Goal: Transaction & Acquisition: Purchase product/service

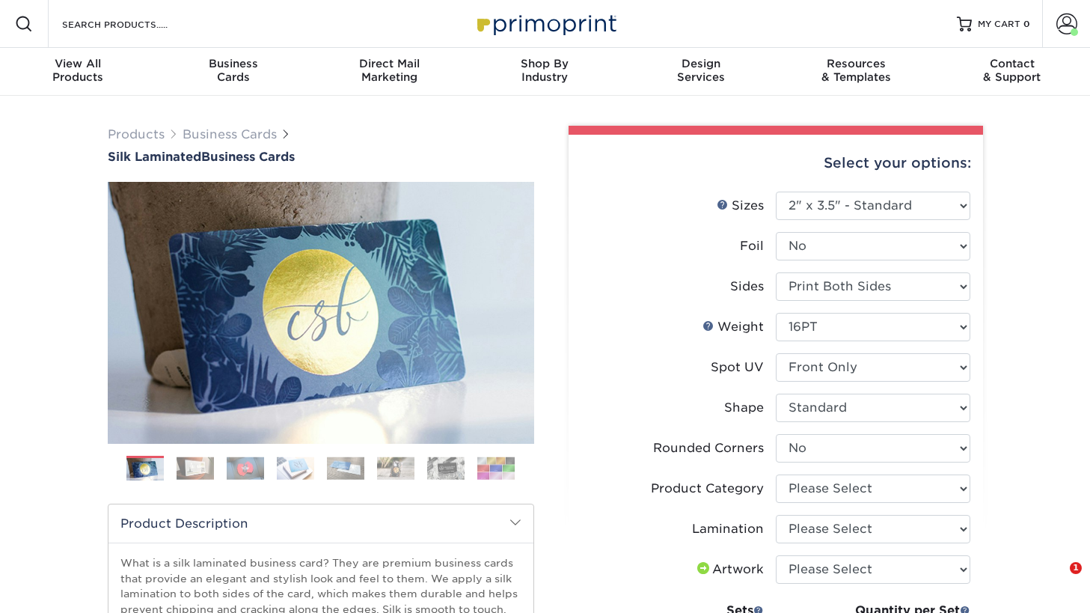
select select "2.00x3.50"
select select "0"
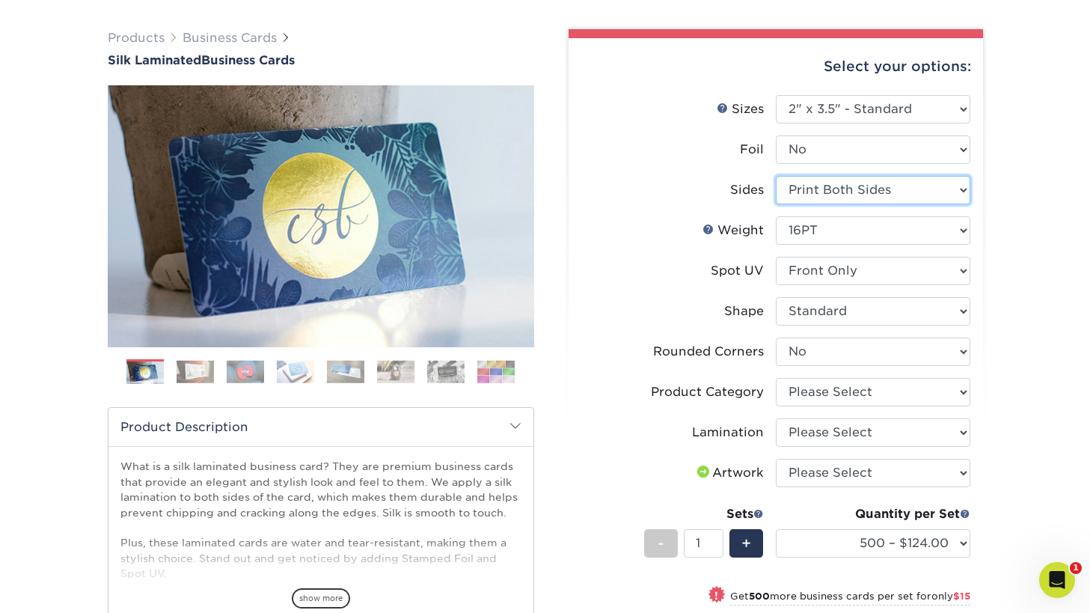
scroll to position [110, 0]
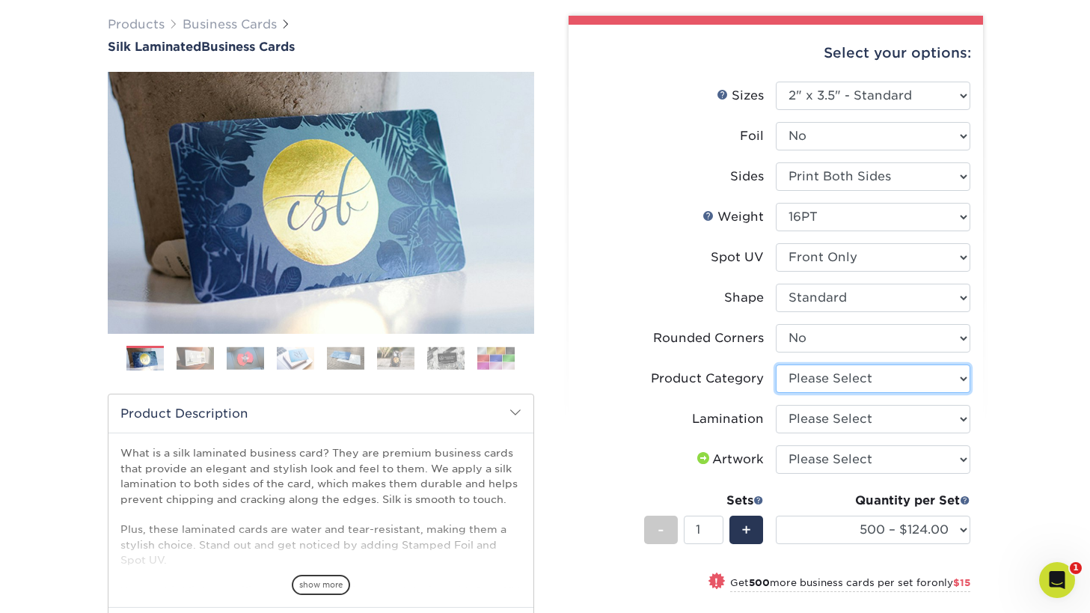
select select "3b5148f1-0588-4f88-a218-97bcfdce65c1"
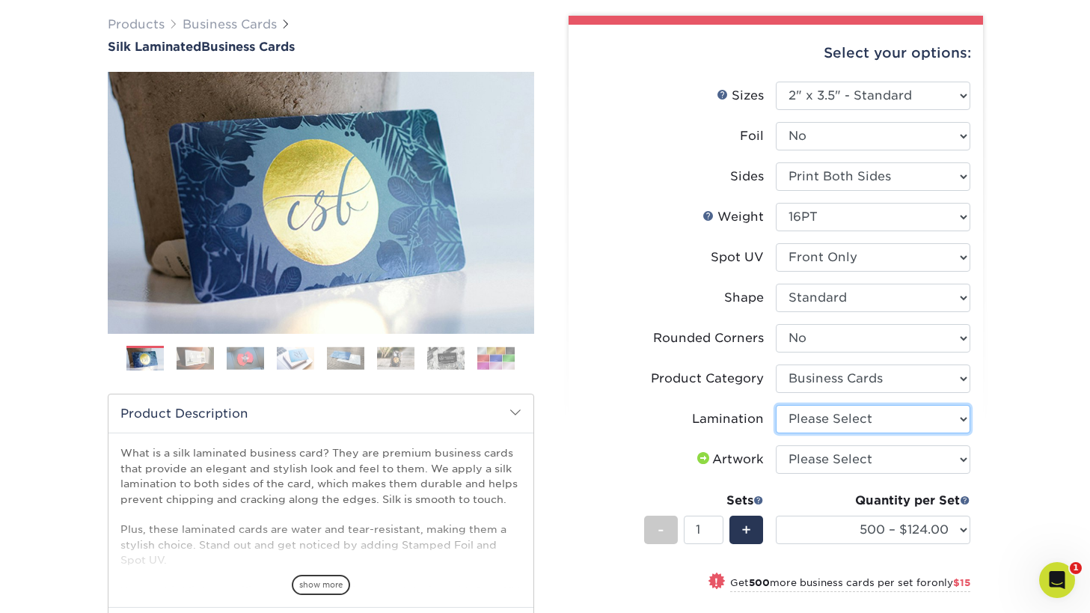
select select "ccacb42f-45f7-42d3-bbd3-7c8421cf37f0"
select select "upload"
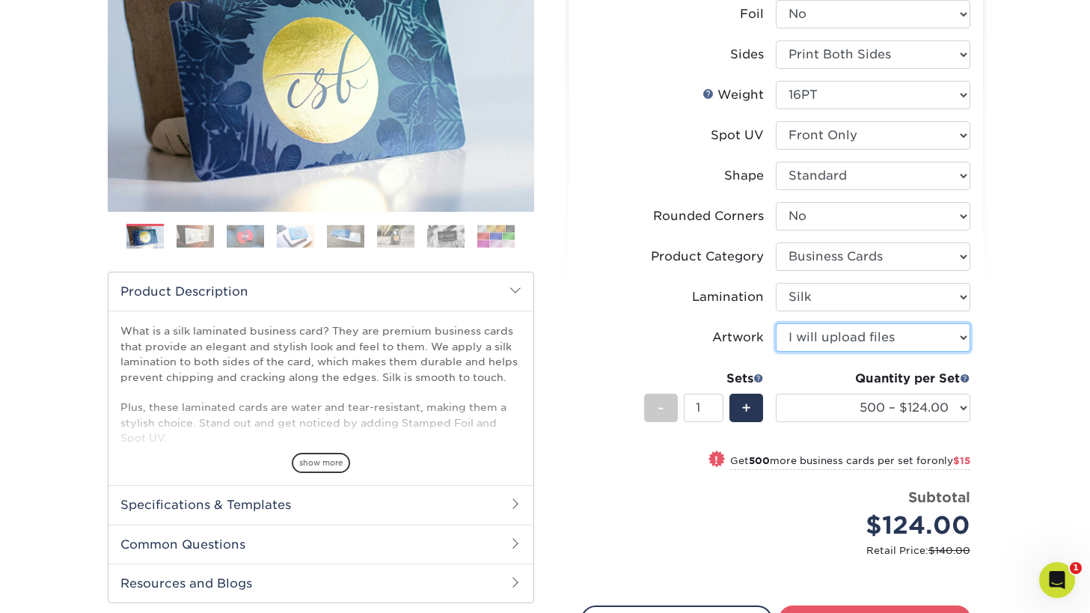
scroll to position [227, 0]
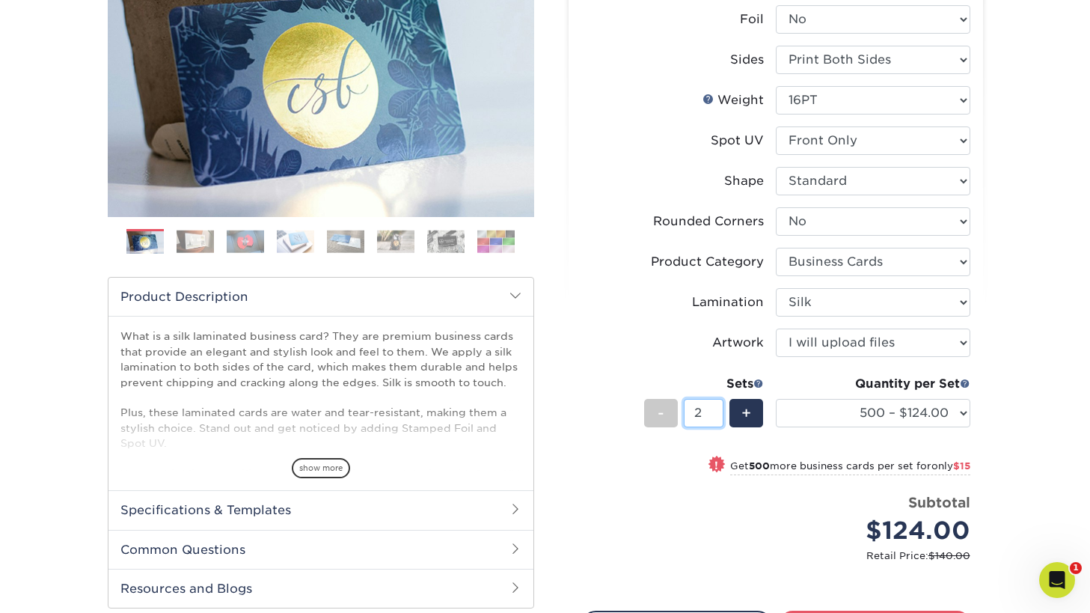
click at [715, 411] on input "2" at bounding box center [704, 413] width 40 height 28
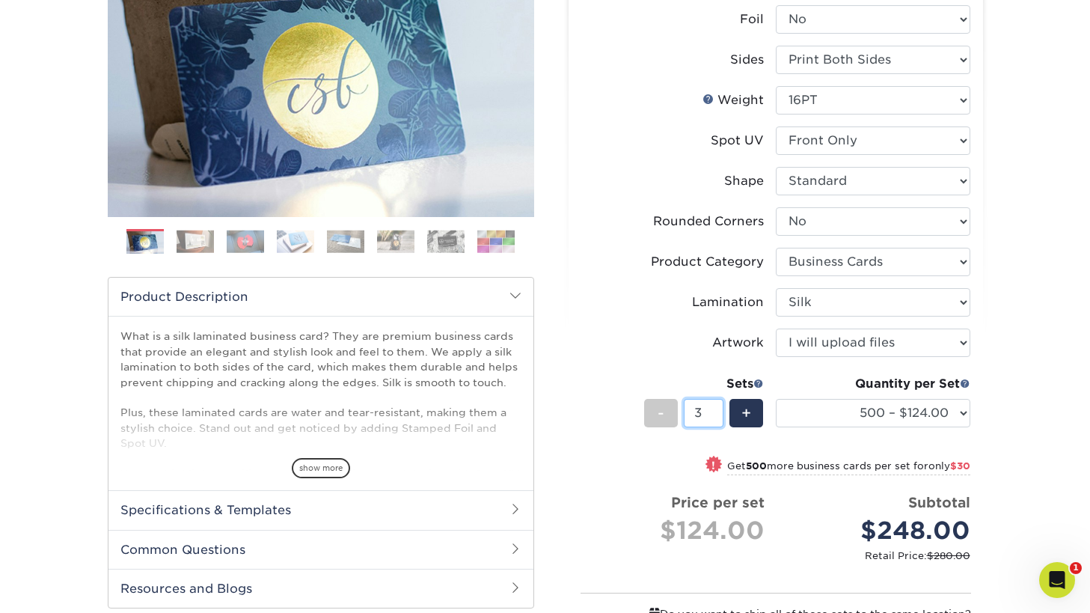
click at [715, 411] on input "3" at bounding box center [704, 413] width 40 height 28
click at [715, 411] on input "4" at bounding box center [704, 413] width 40 height 28
click at [718, 411] on input "5" at bounding box center [704, 413] width 40 height 28
click at [718, 411] on input "6" at bounding box center [704, 413] width 40 height 28
type input "7"
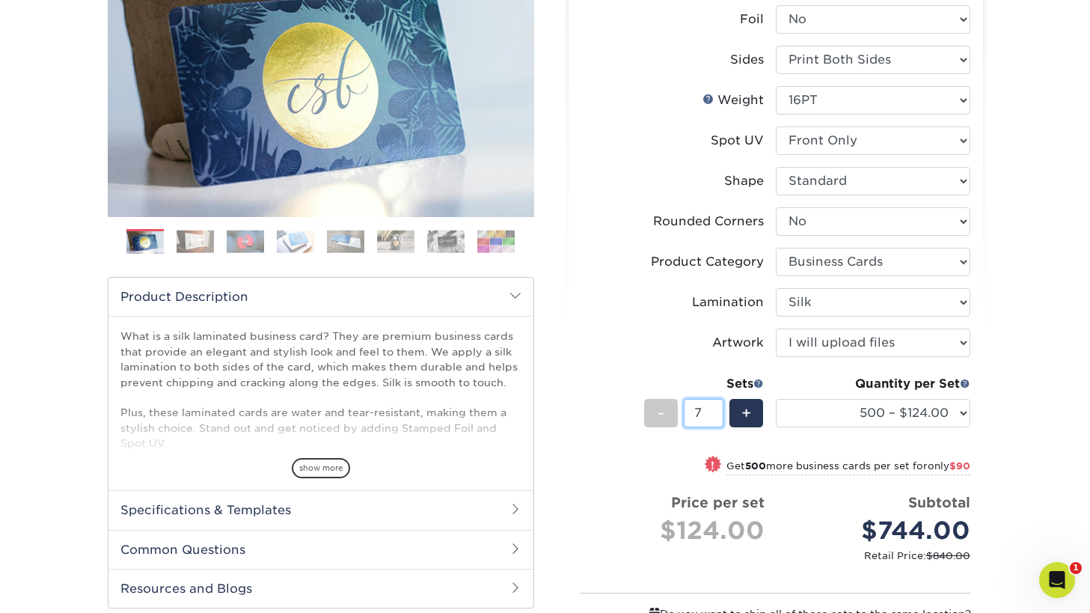
click at [718, 411] on input "7" at bounding box center [704, 413] width 40 height 28
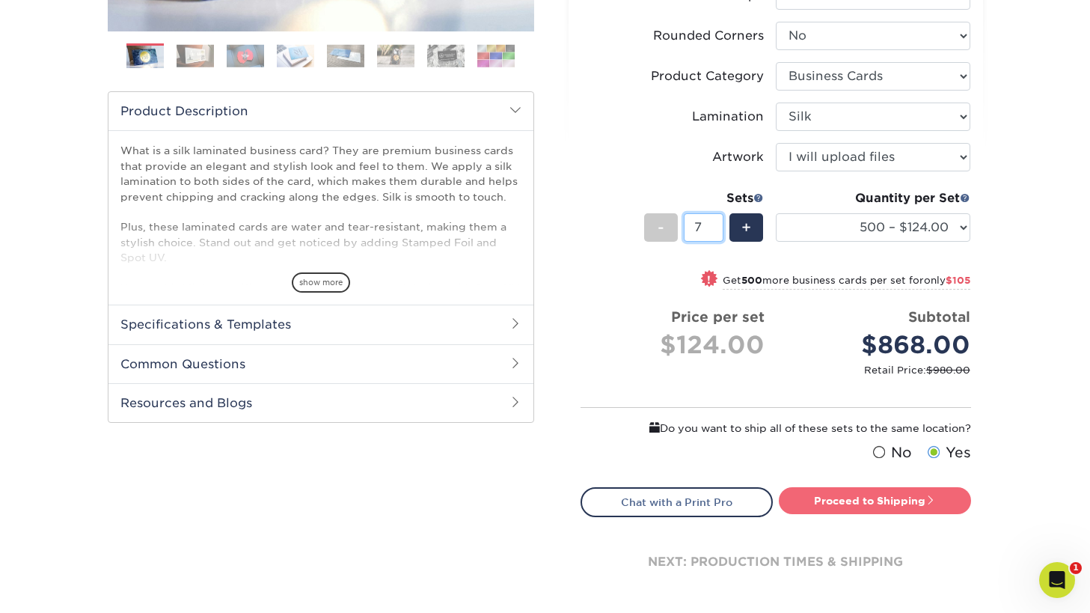
scroll to position [413, 0]
click at [851, 496] on link "Proceed to Shipping" at bounding box center [875, 499] width 192 height 27
type input "Set 1"
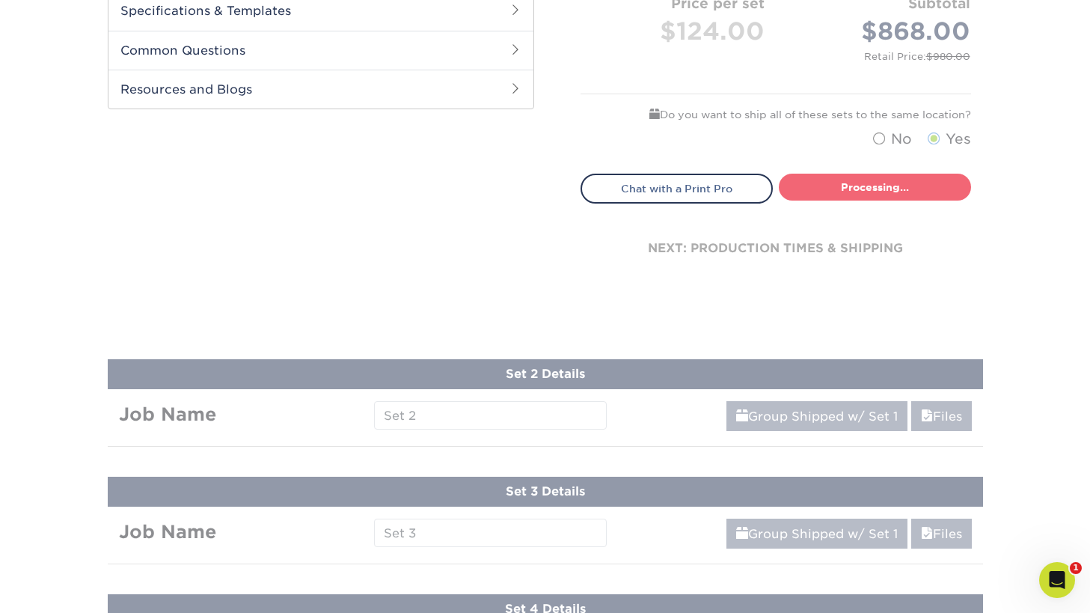
select select "85ce60e7-a328-46a2-a5ad-0d758dae0b71"
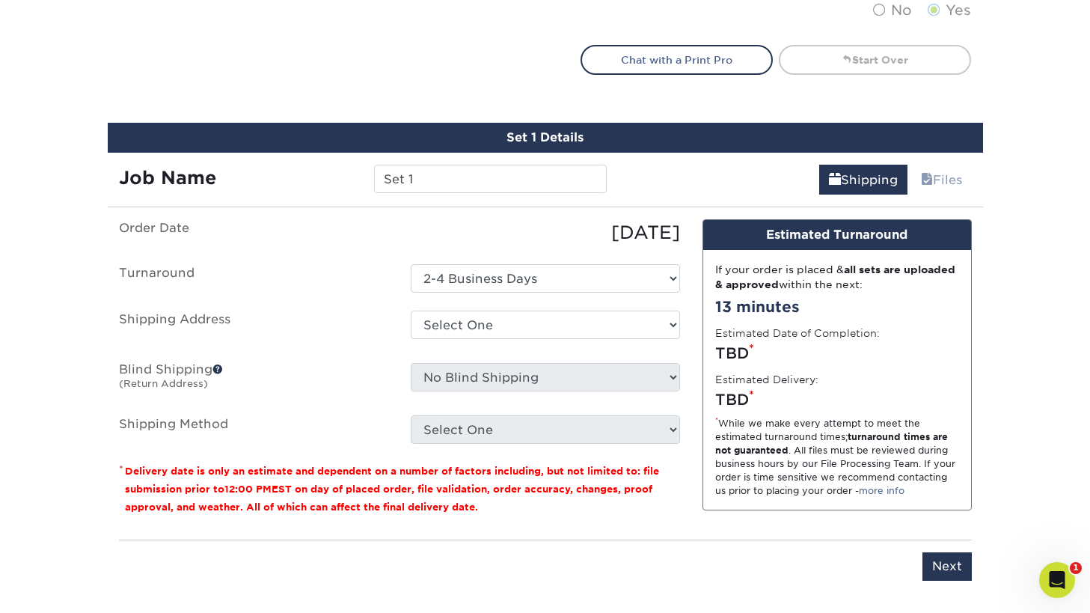
scroll to position [852, 0]
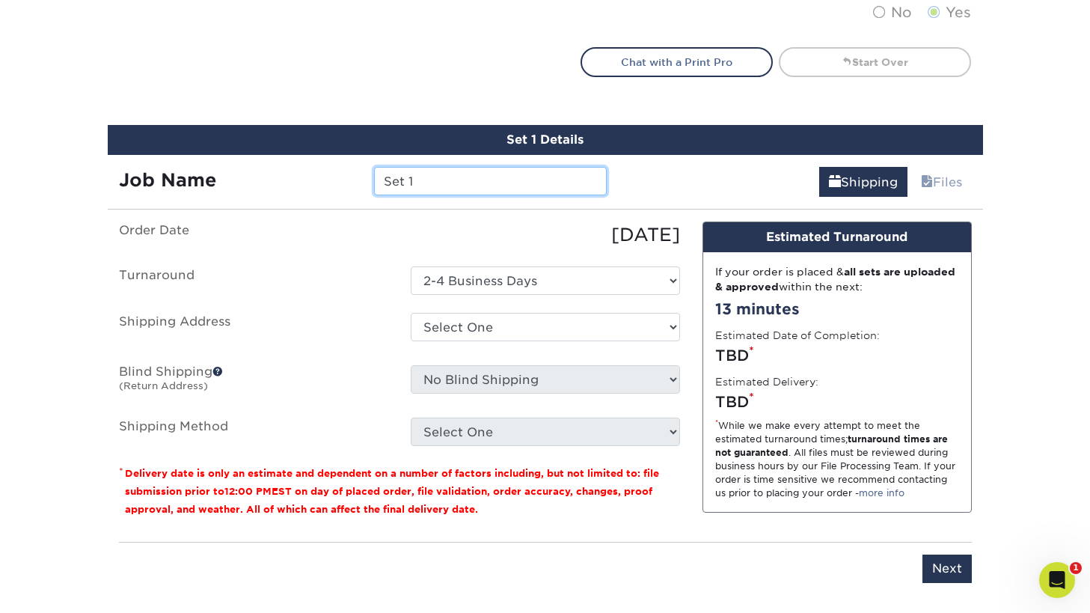
click at [453, 187] on input "Set 1" at bounding box center [490, 181] width 233 height 28
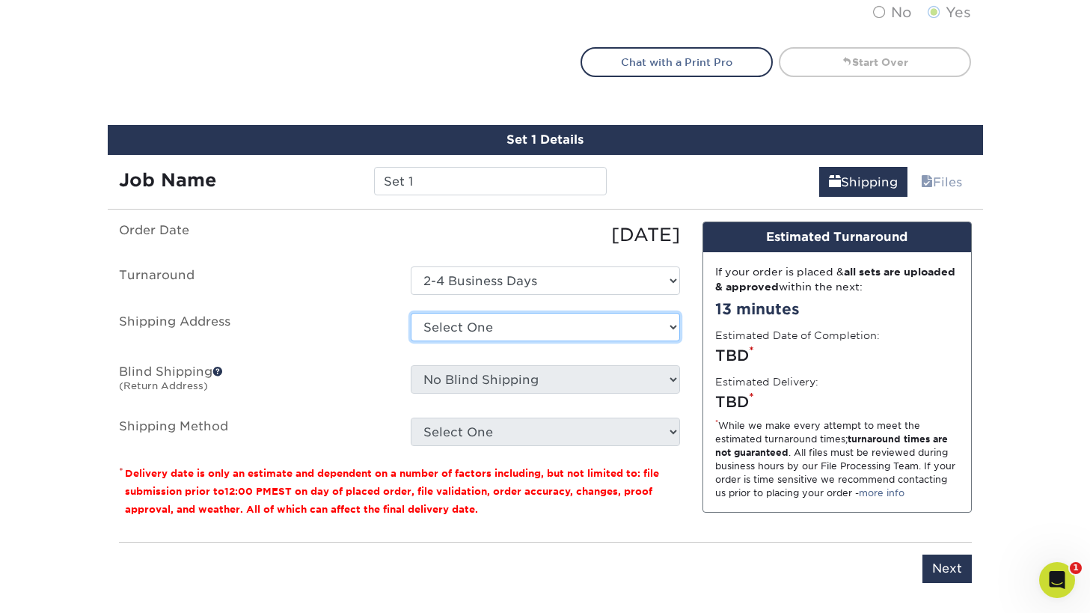
select select "276919"
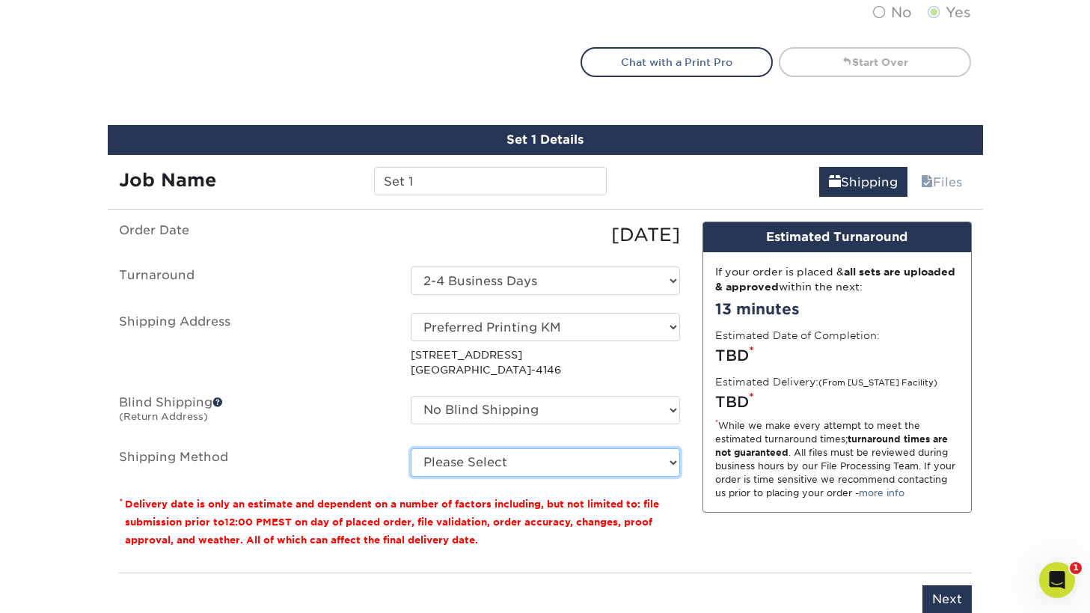
select select "03"
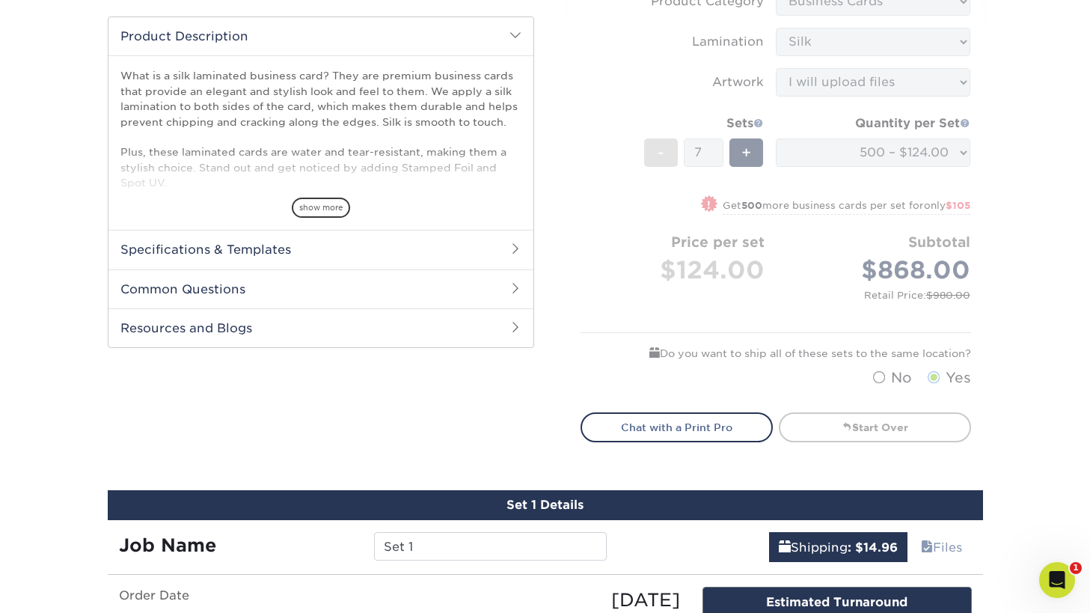
scroll to position [486, 0]
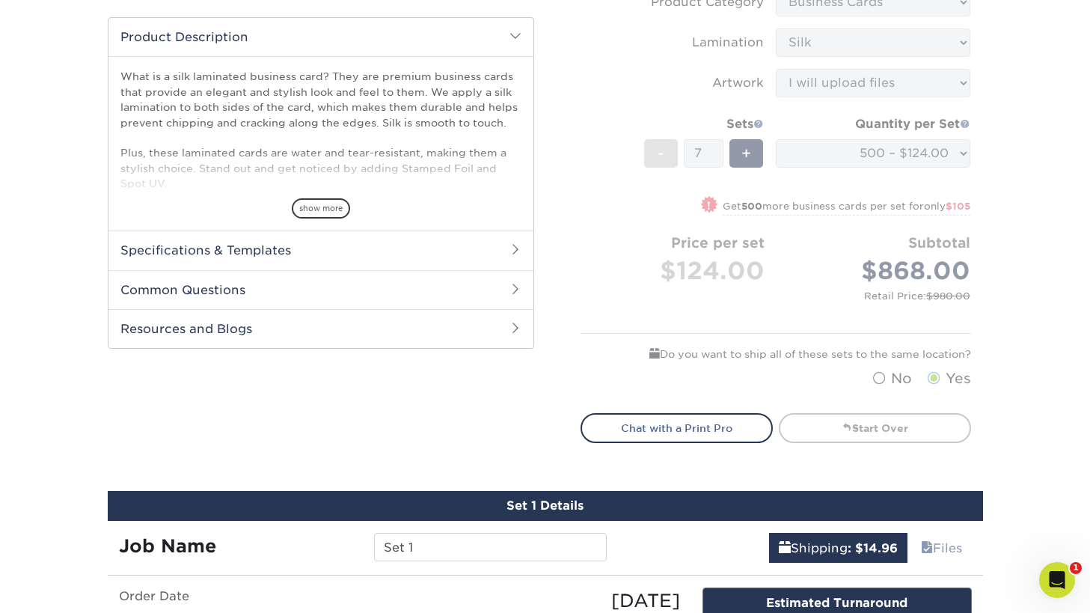
click at [323, 209] on span "show more" at bounding box center [321, 208] width 58 height 20
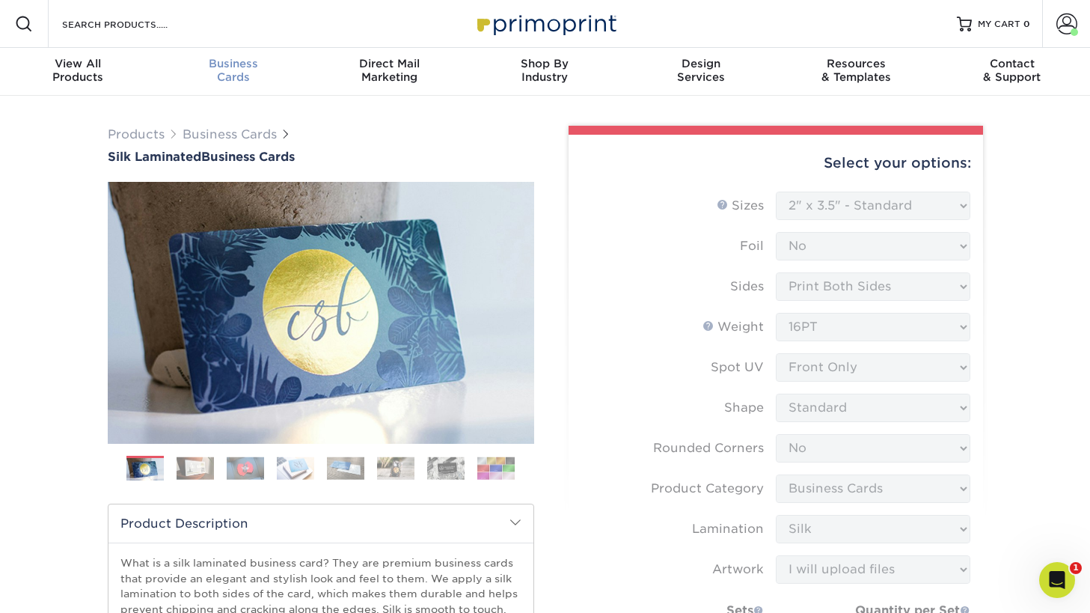
scroll to position [0, 0]
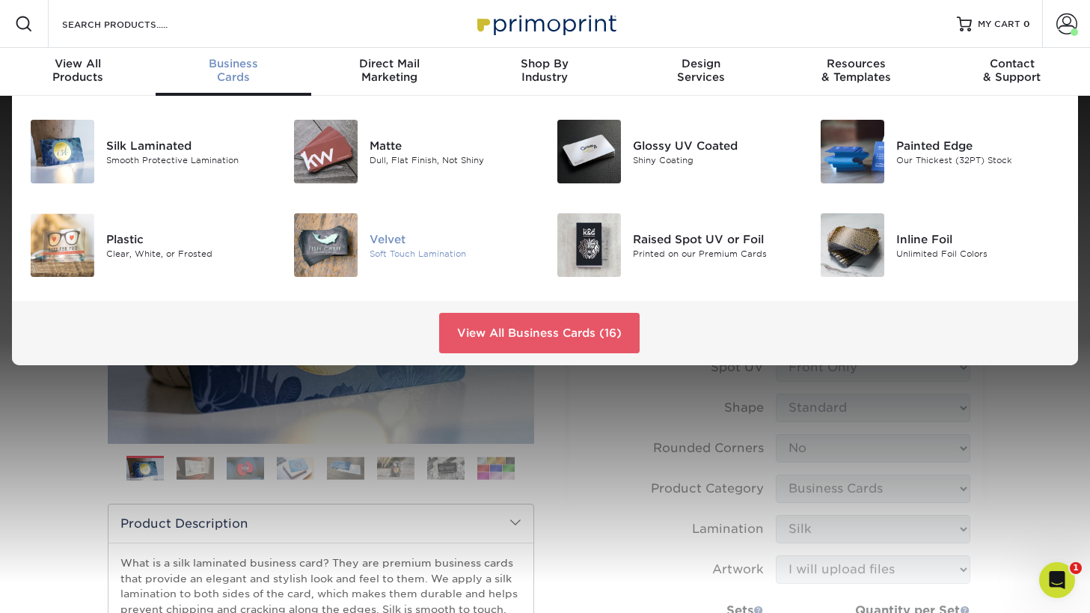
click at [404, 239] on div "Velvet" at bounding box center [452, 238] width 165 height 16
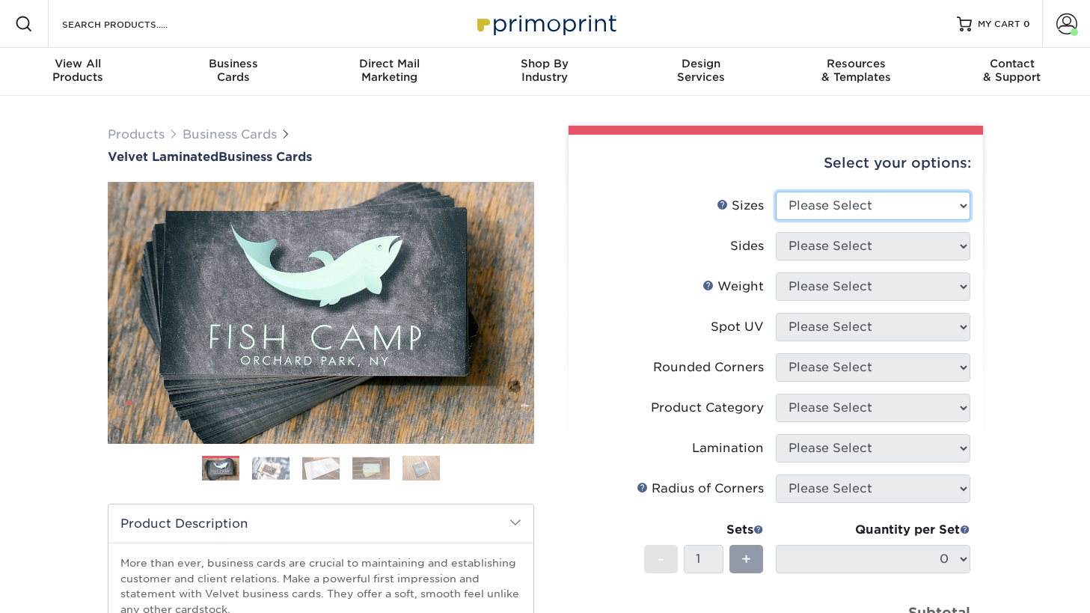
select select "2.00x3.50"
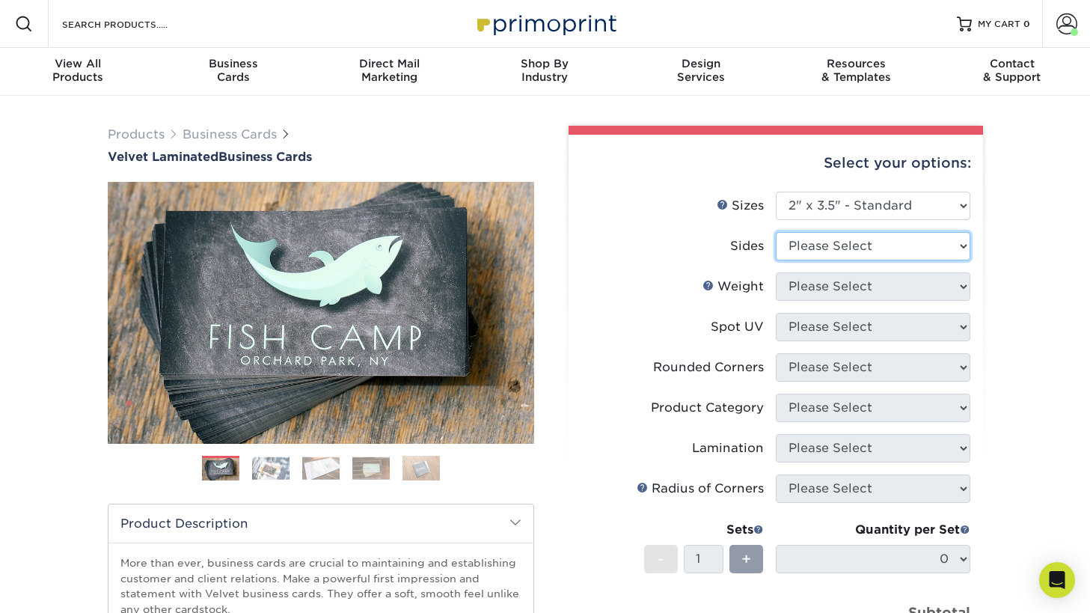
select select "13abbda7-1d64-4f25-8bb2-c179b224825d"
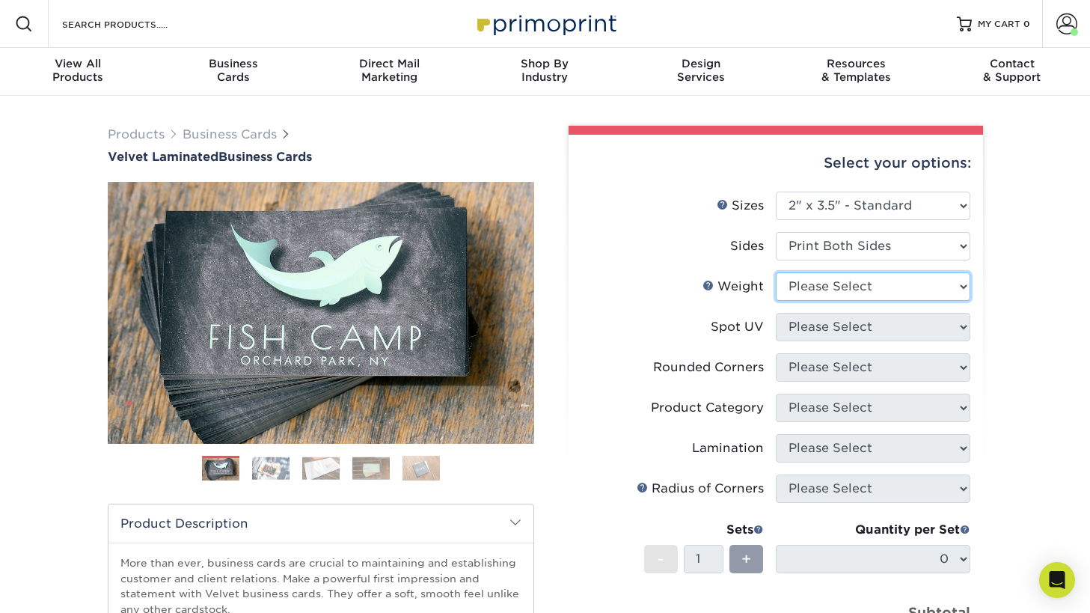
select select "16PT"
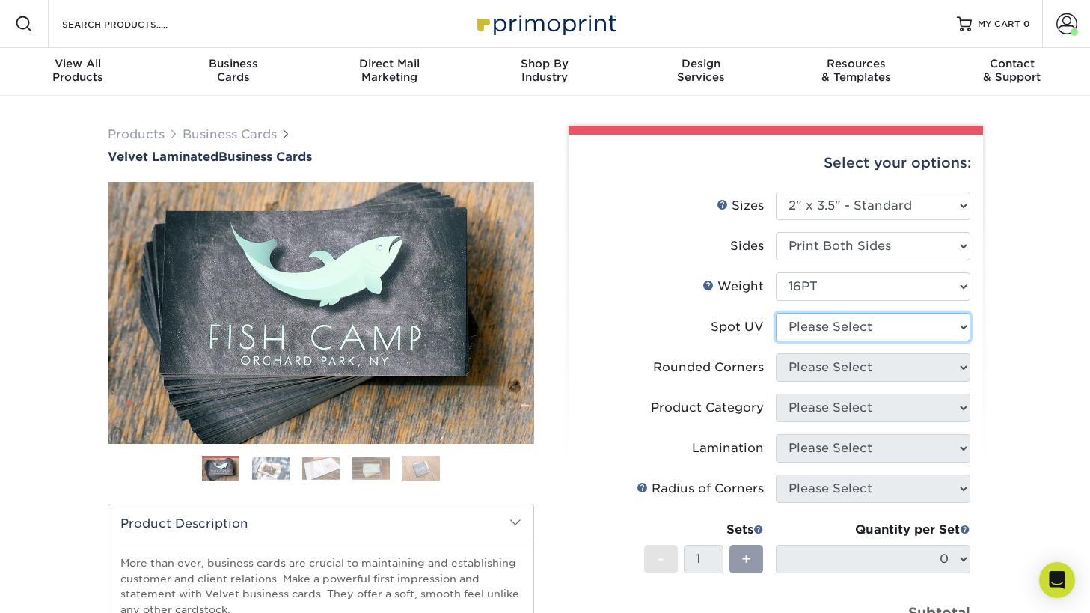
select select "1"
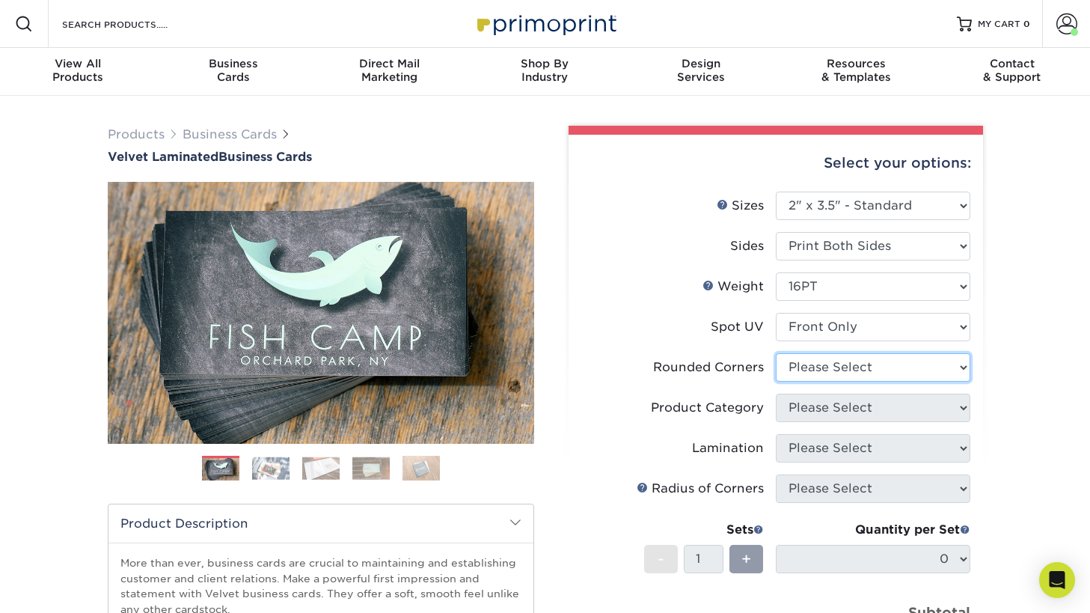
select select "0"
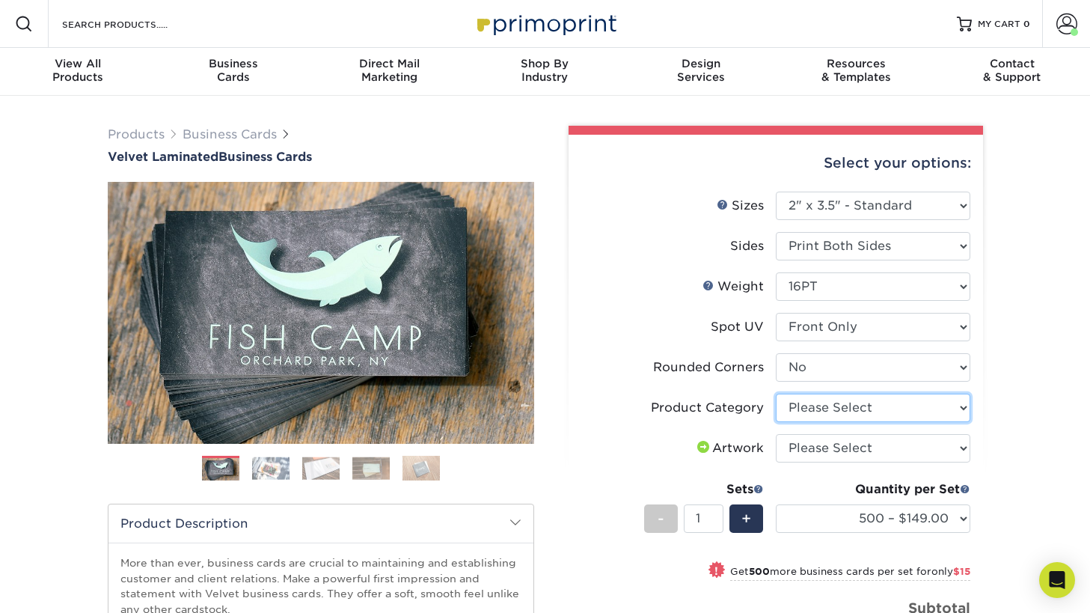
select select "3b5148f1-0588-4f88-a218-97bcfdce65c1"
select select "upload"
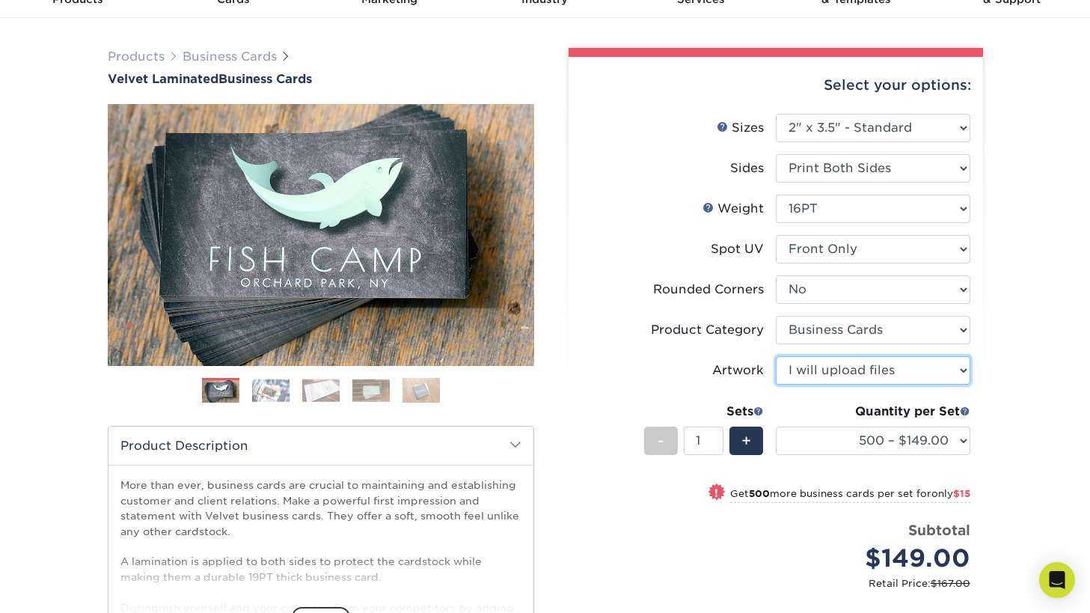
scroll to position [79, 0]
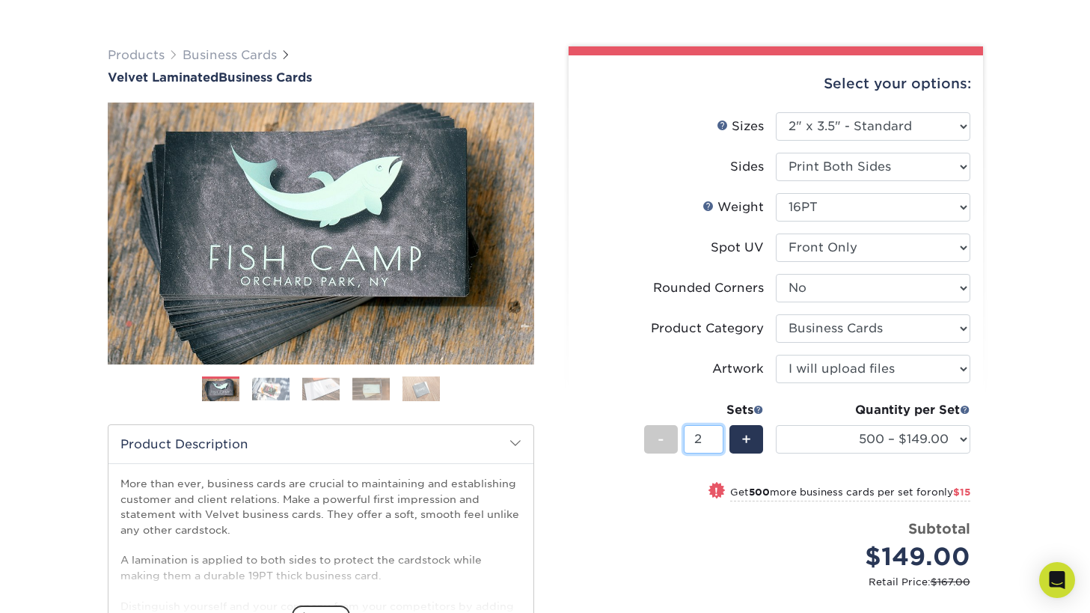
click at [718, 436] on input "2" at bounding box center [704, 439] width 40 height 28
click at [718, 436] on input "3" at bounding box center [704, 439] width 40 height 28
click at [718, 436] on input "4" at bounding box center [704, 439] width 40 height 28
click at [718, 436] on input "5" at bounding box center [704, 439] width 40 height 28
click at [718, 436] on input "6" at bounding box center [704, 439] width 40 height 28
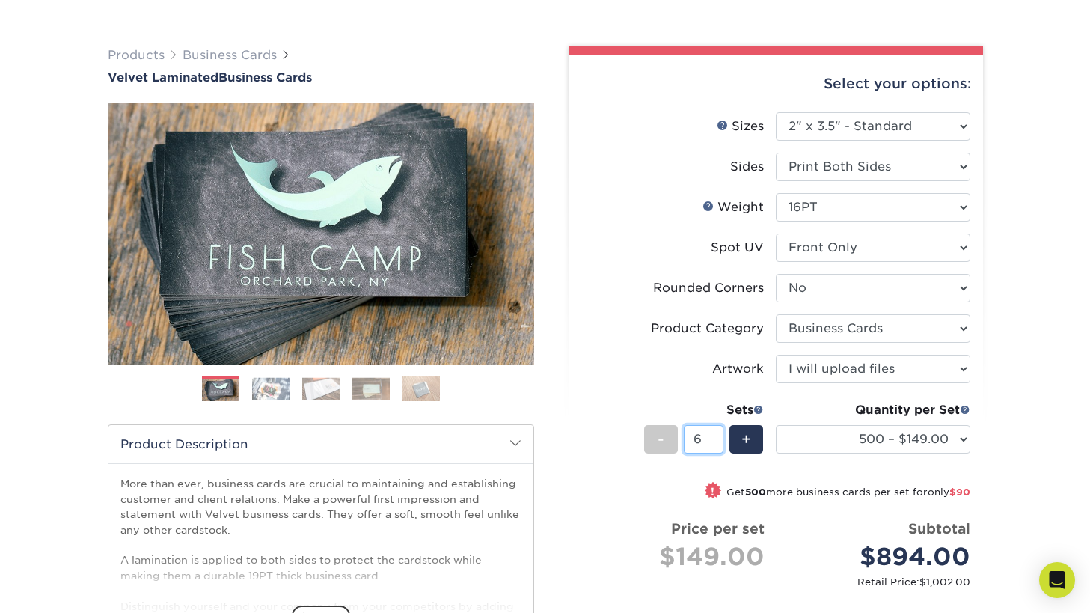
type input "7"
click at [718, 436] on input "7" at bounding box center [704, 439] width 40 height 28
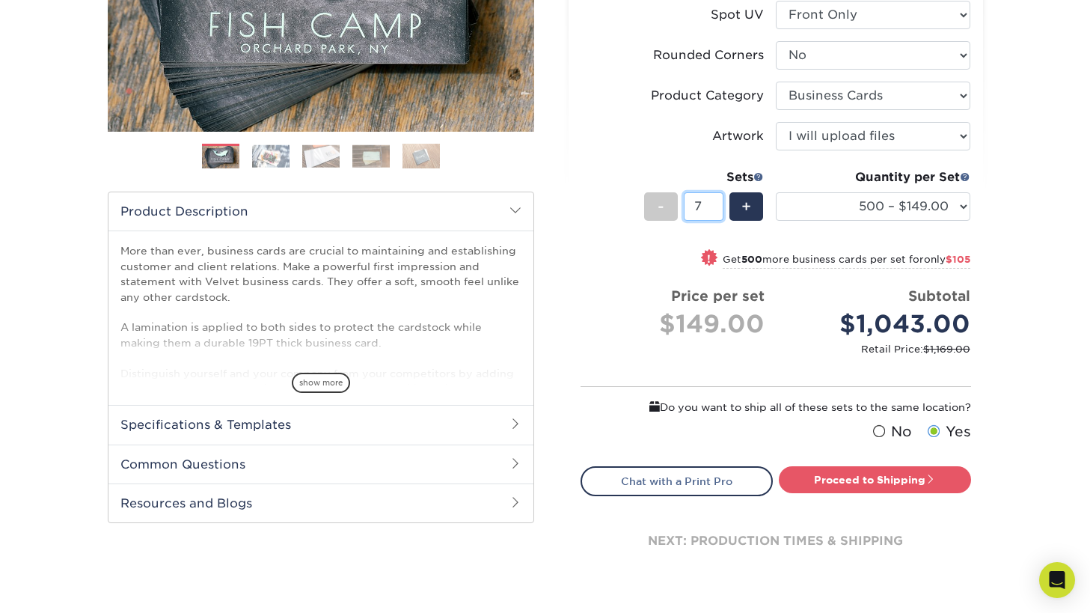
scroll to position [320, 0]
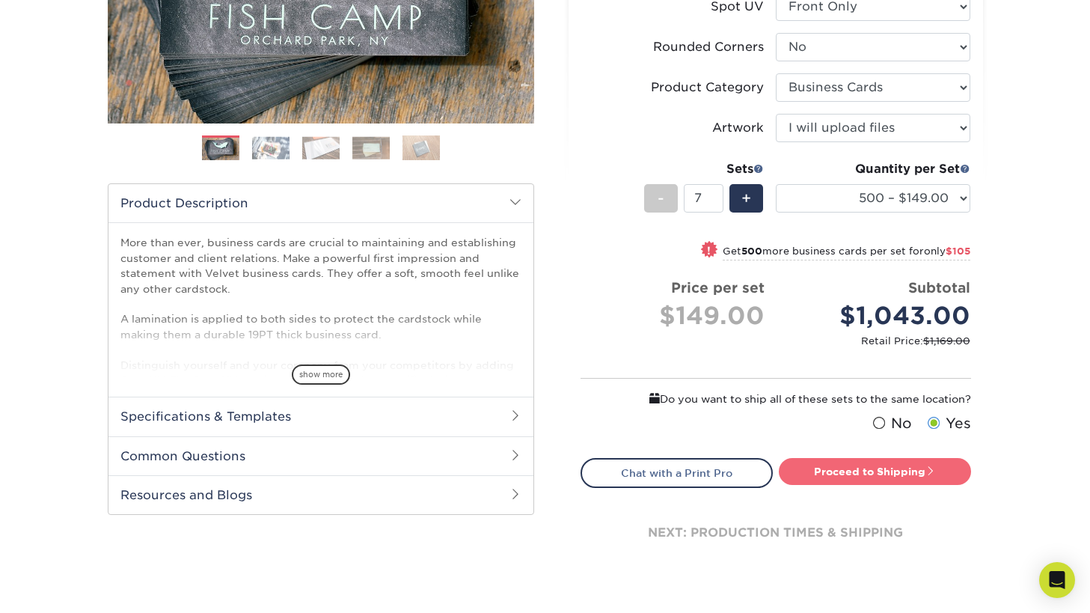
click at [922, 467] on link "Proceed to Shipping" at bounding box center [875, 471] width 192 height 27
type input "Set 1"
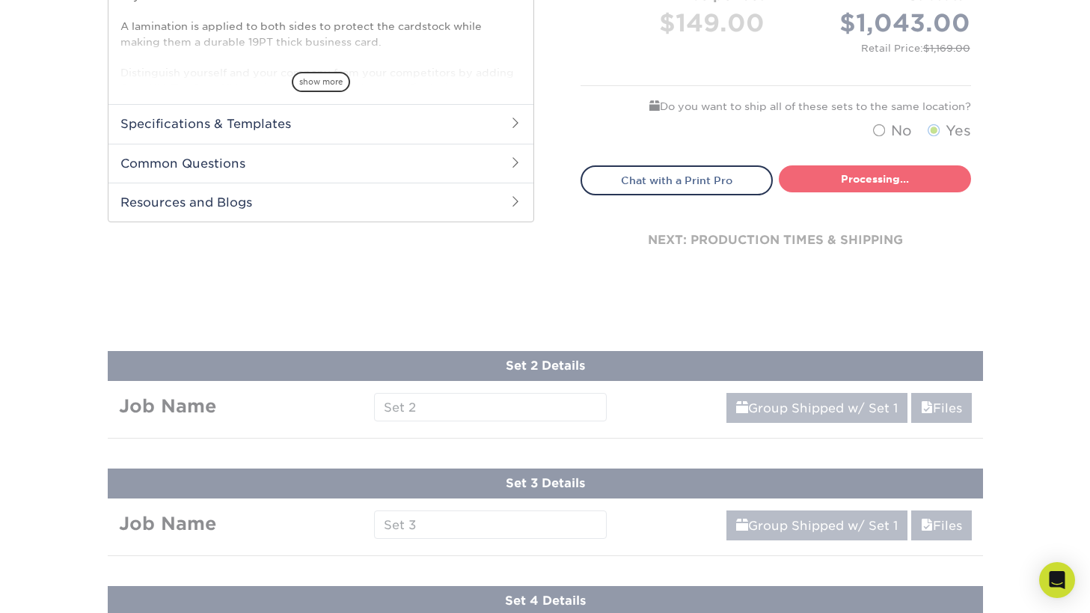
select select "a304333f-2156-4397-9c1f-a0bcf0776afc"
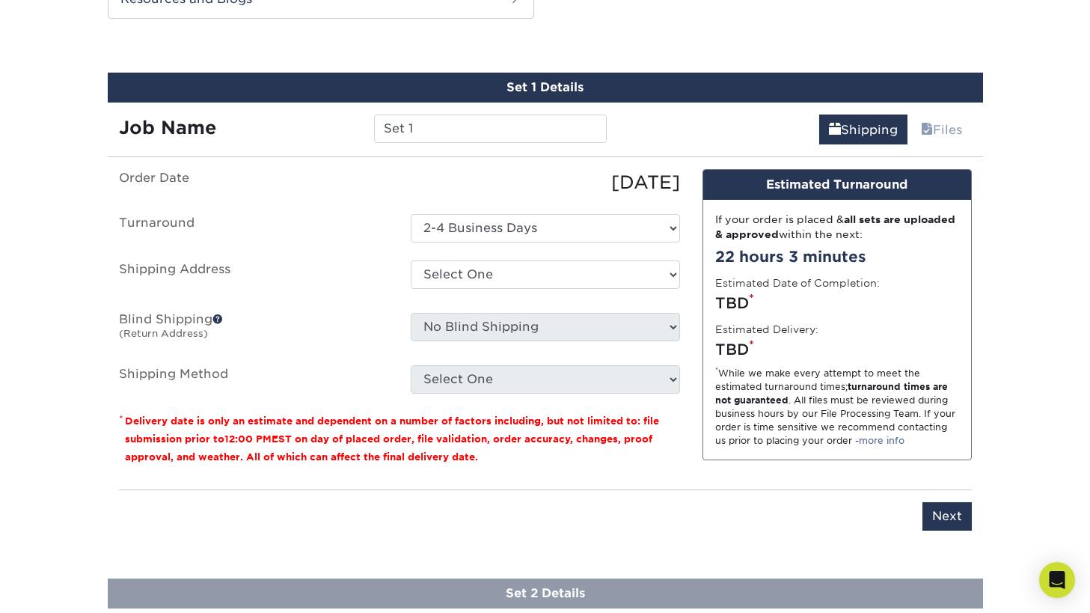
scroll to position [813, 0]
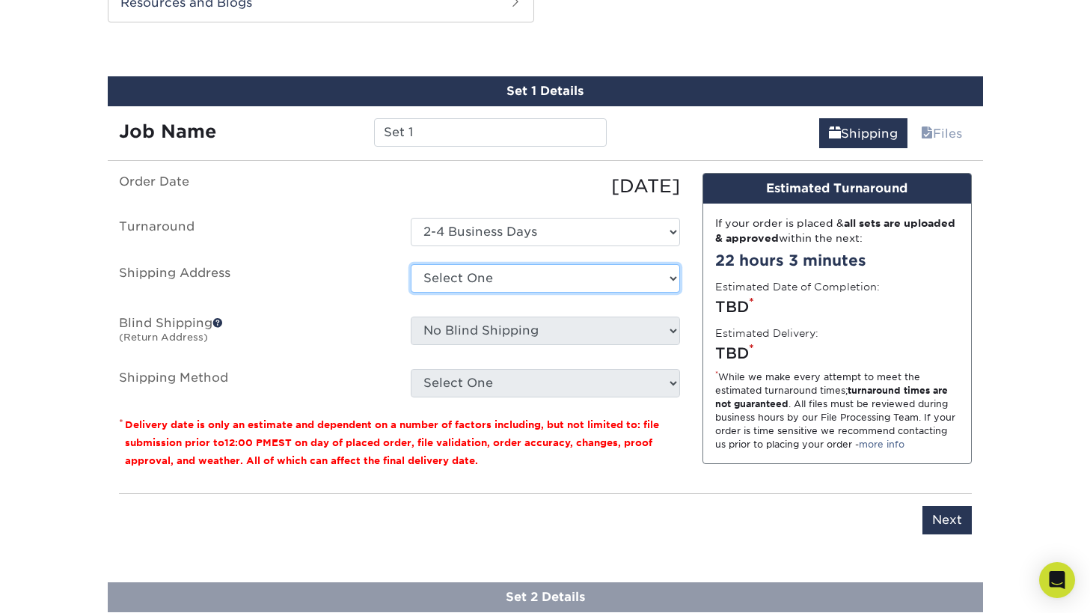
select select "283845"
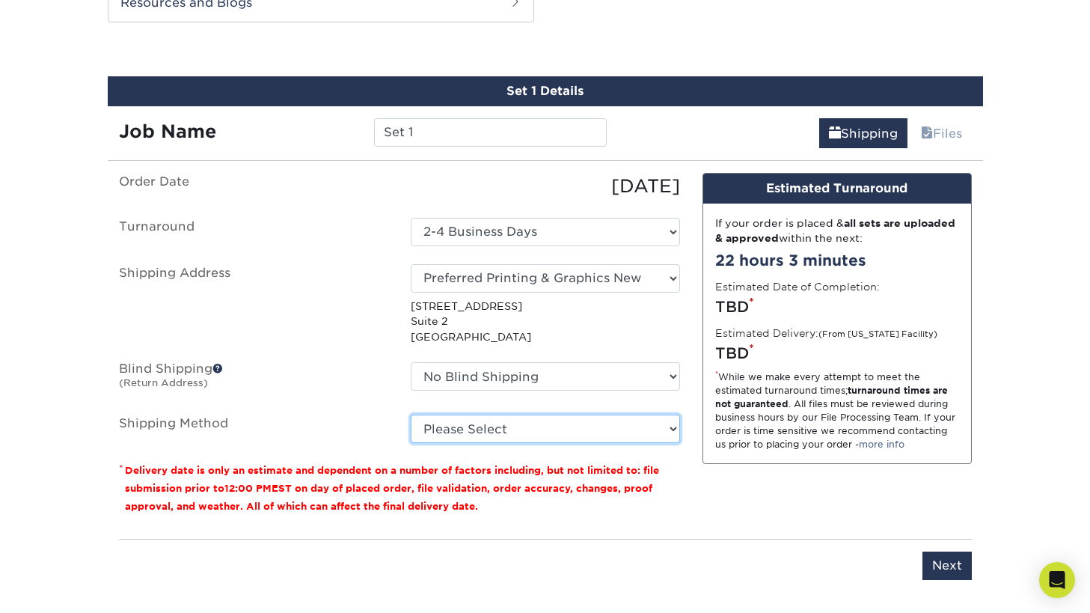
select select "03"
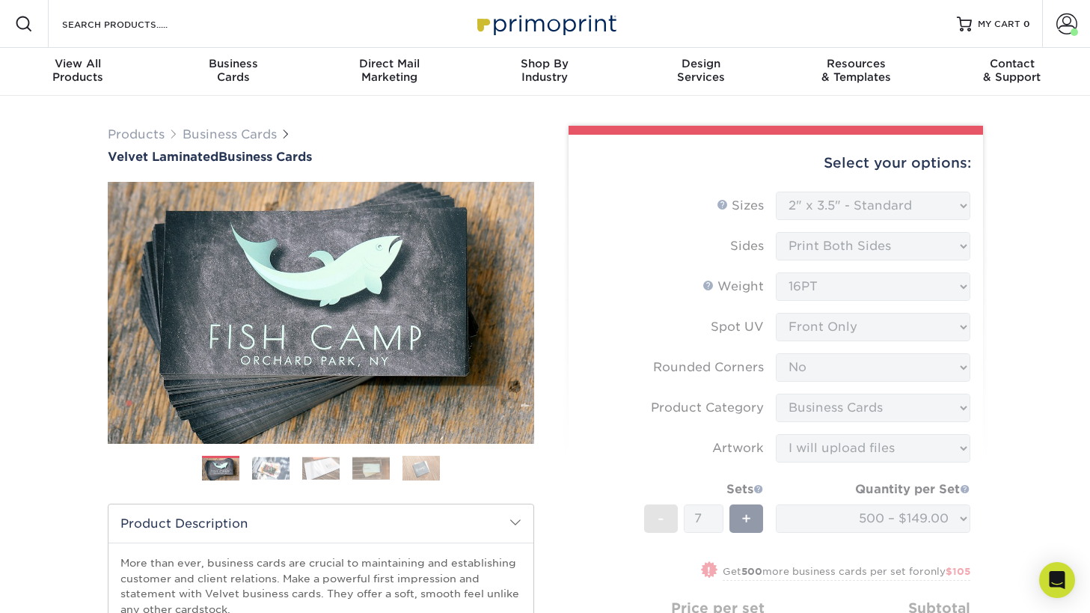
scroll to position [0, 0]
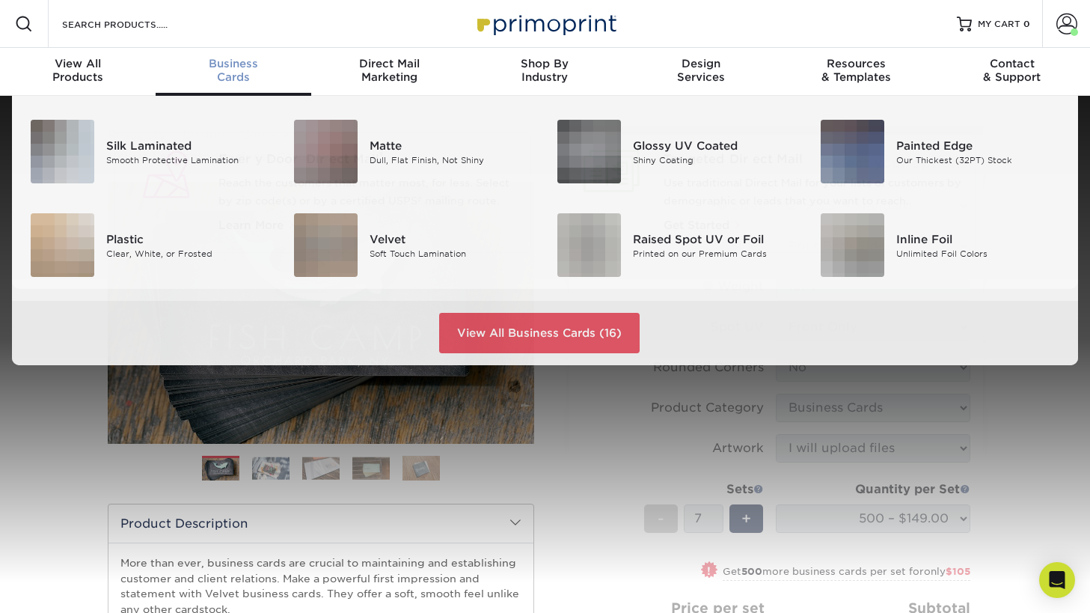
click at [224, 61] on span "Business" at bounding box center [234, 63] width 156 height 13
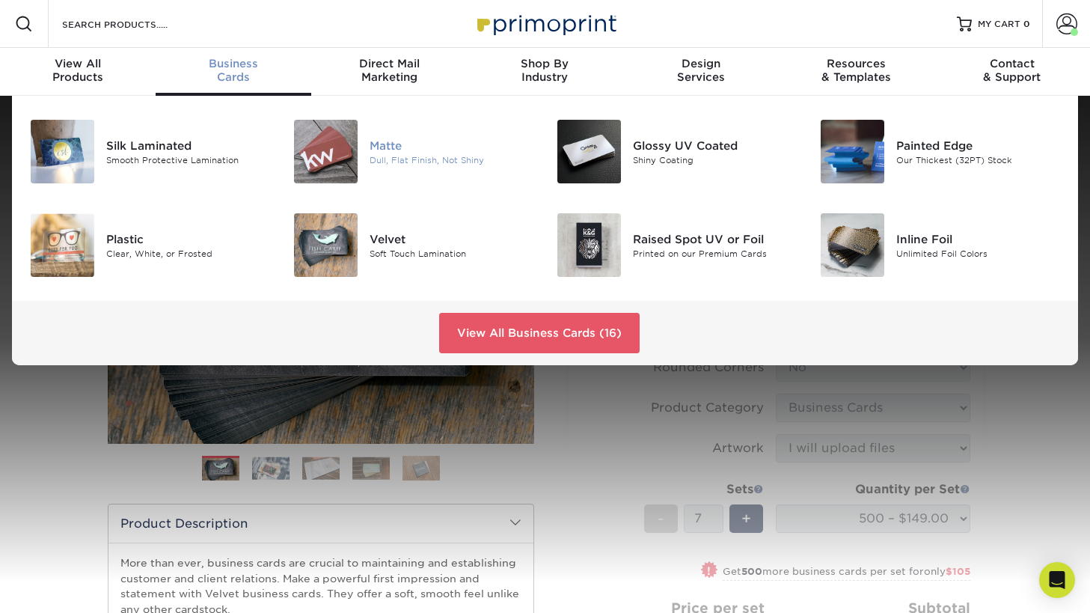
click at [338, 150] on img at bounding box center [326, 152] width 64 height 64
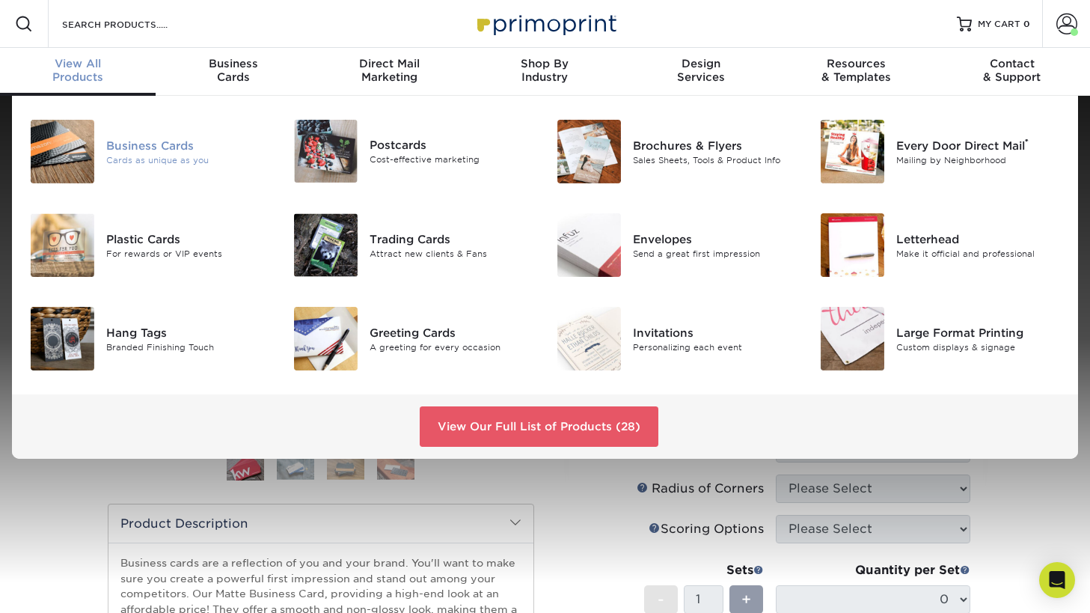
click at [154, 140] on div "Business Cards" at bounding box center [188, 145] width 165 height 16
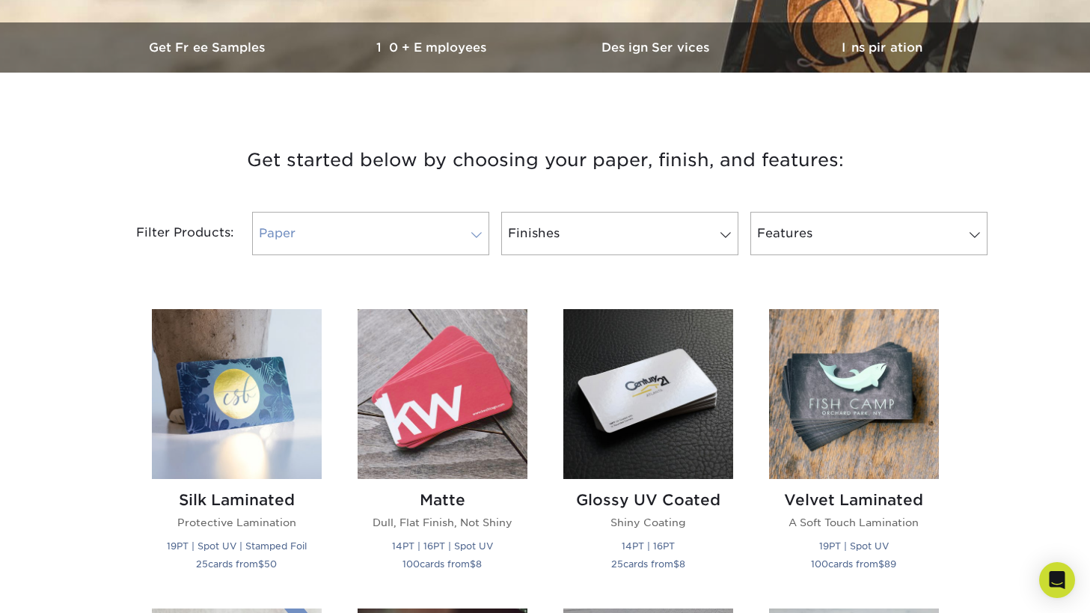
scroll to position [444, 0]
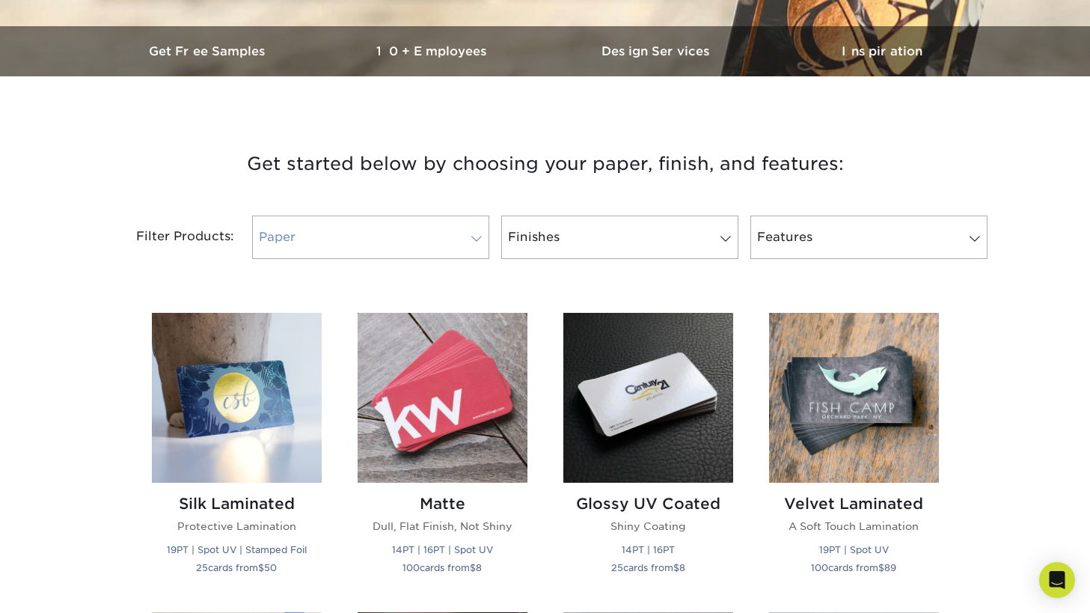
click at [474, 232] on link "Paper" at bounding box center [370, 236] width 237 height 43
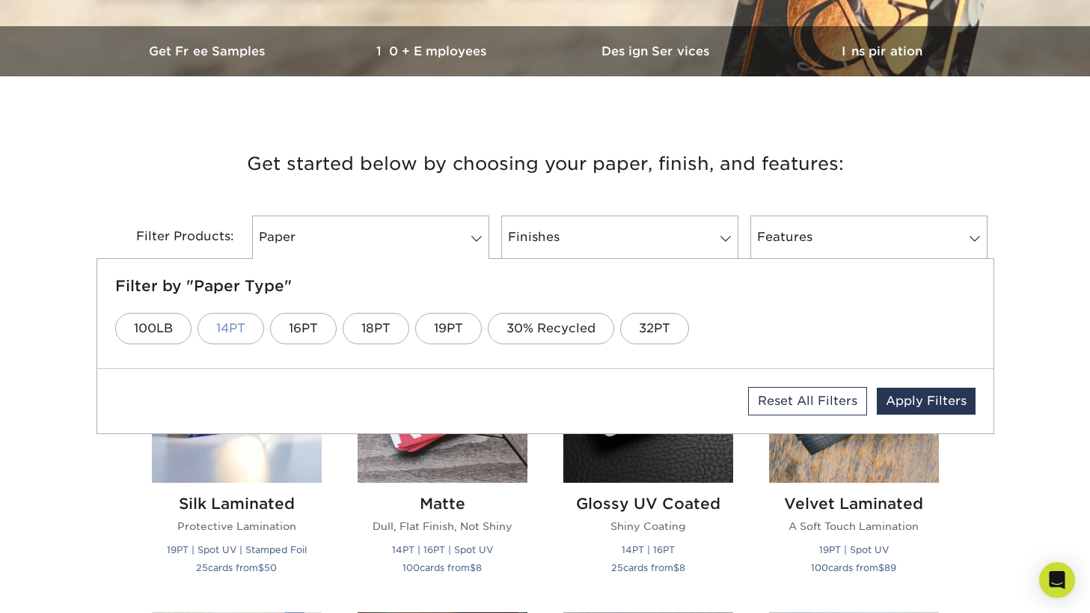
click at [238, 323] on link "14PT" at bounding box center [231, 328] width 67 height 31
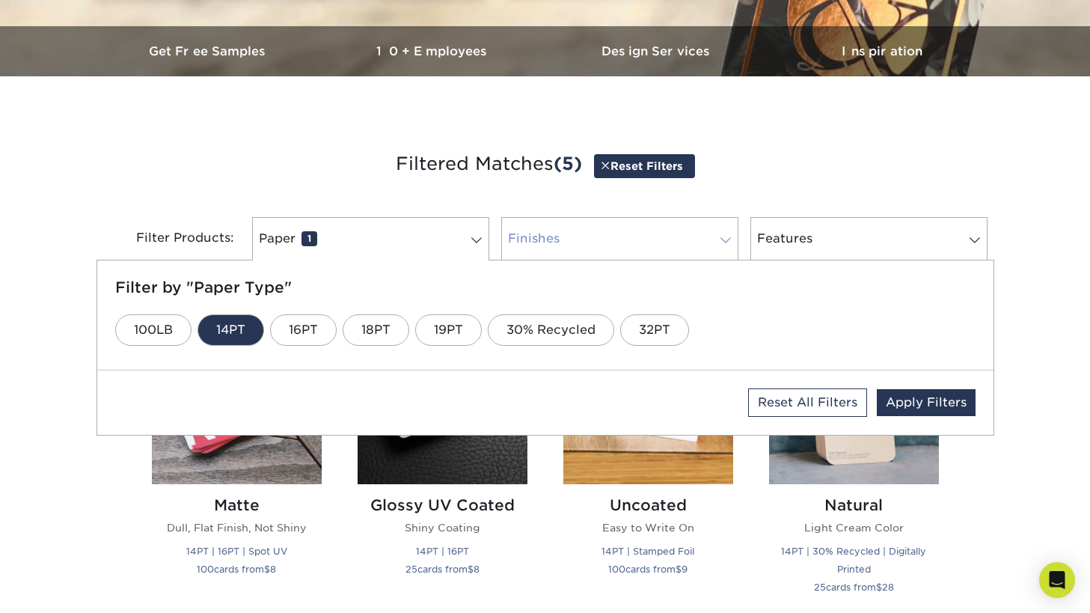
click at [608, 238] on link "Finishes 0" at bounding box center [619, 238] width 237 height 43
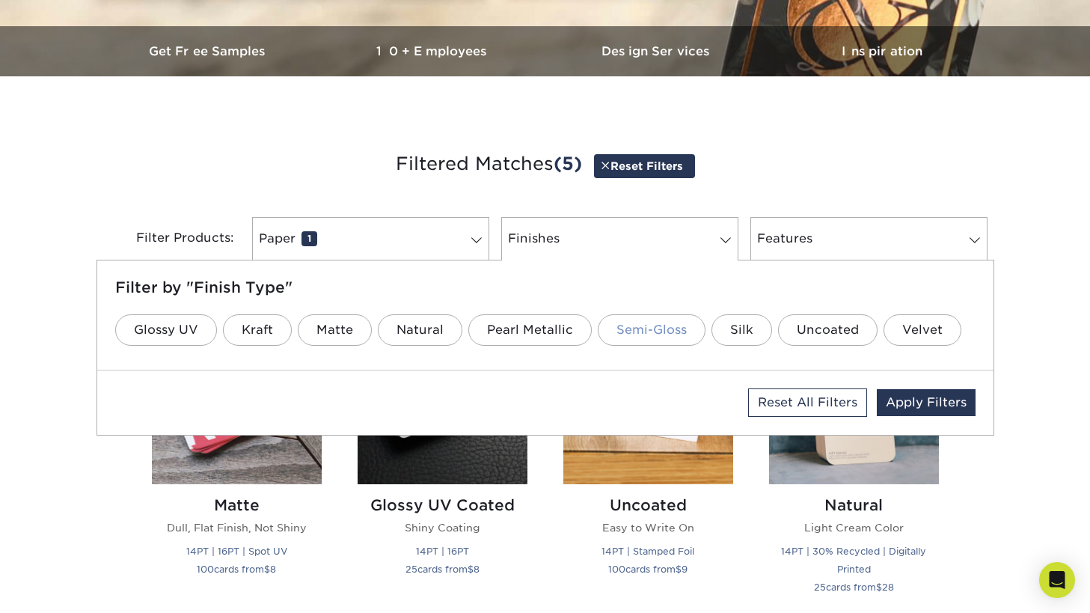
click at [676, 334] on link "Semi-Gloss" at bounding box center [652, 329] width 108 height 31
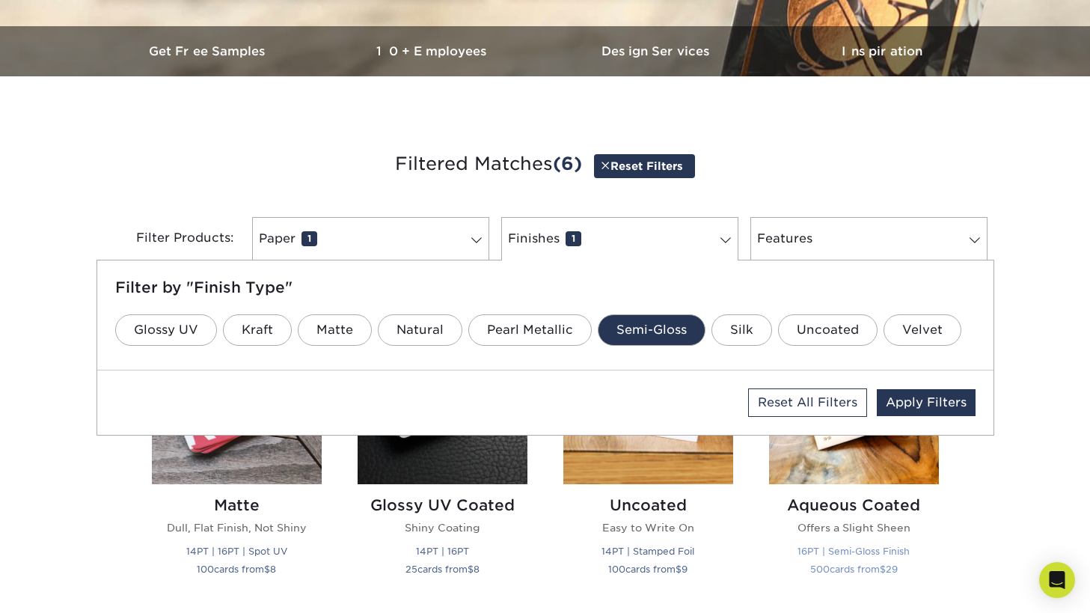
click at [937, 400] on link "Apply Filters" at bounding box center [926, 402] width 99 height 27
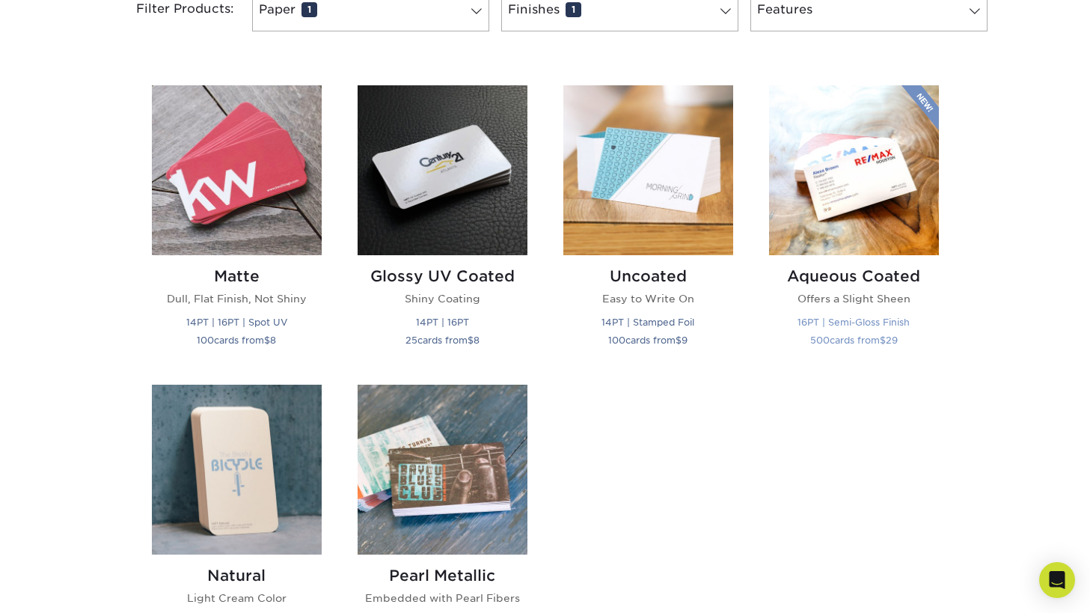
scroll to position [661, 0]
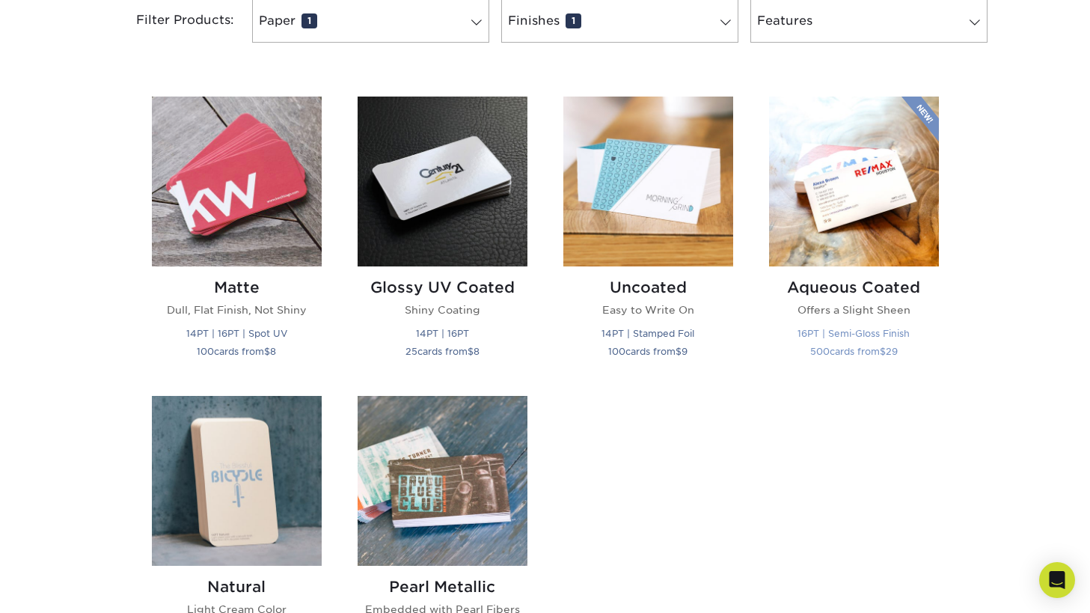
click at [852, 209] on img at bounding box center [854, 182] width 170 height 170
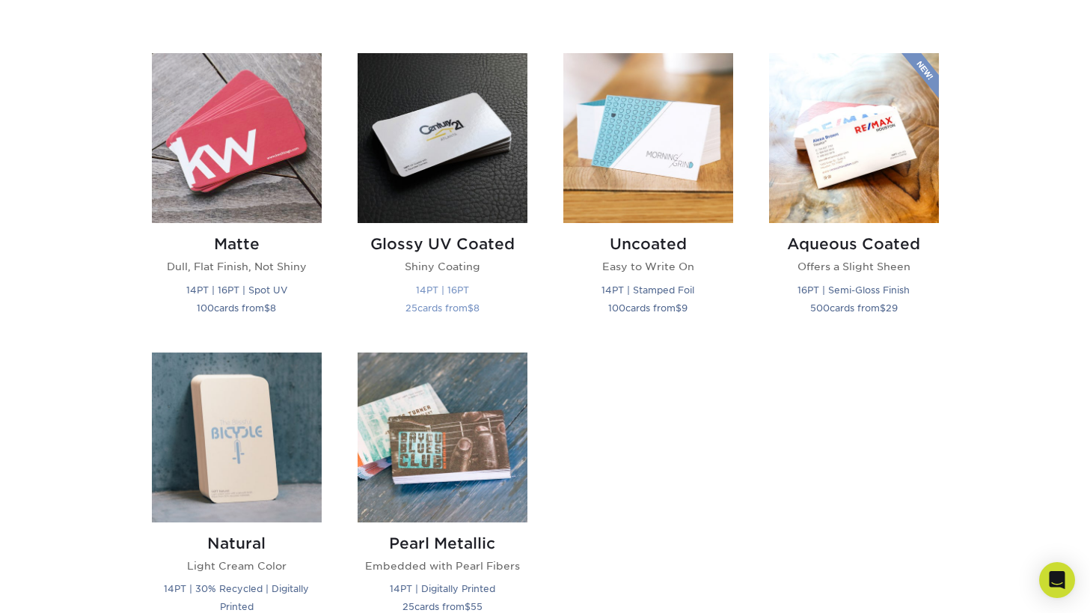
scroll to position [698, 0]
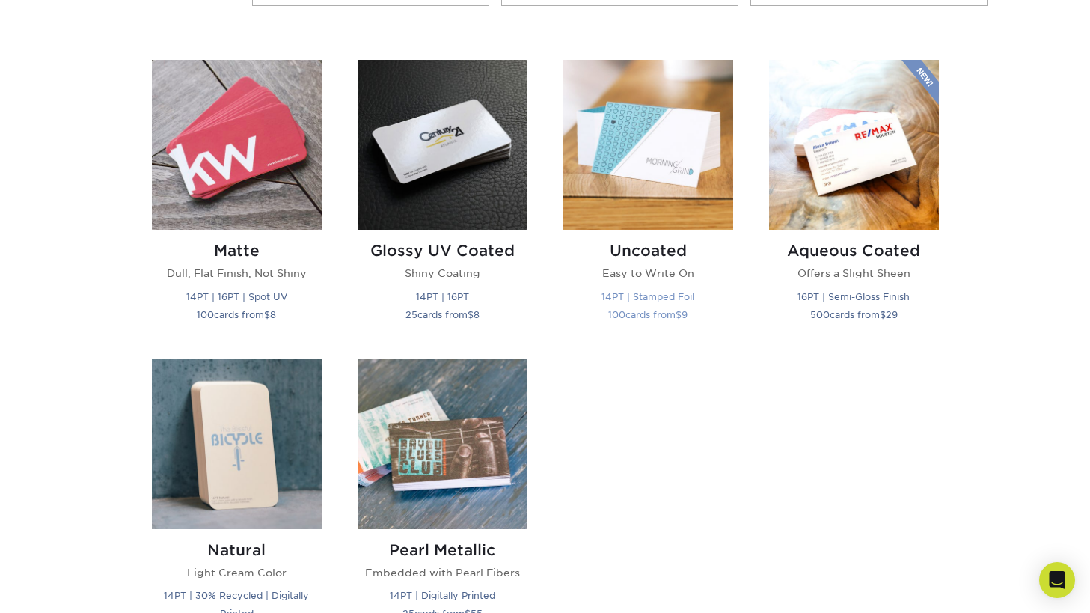
click at [670, 177] on img at bounding box center [648, 145] width 170 height 170
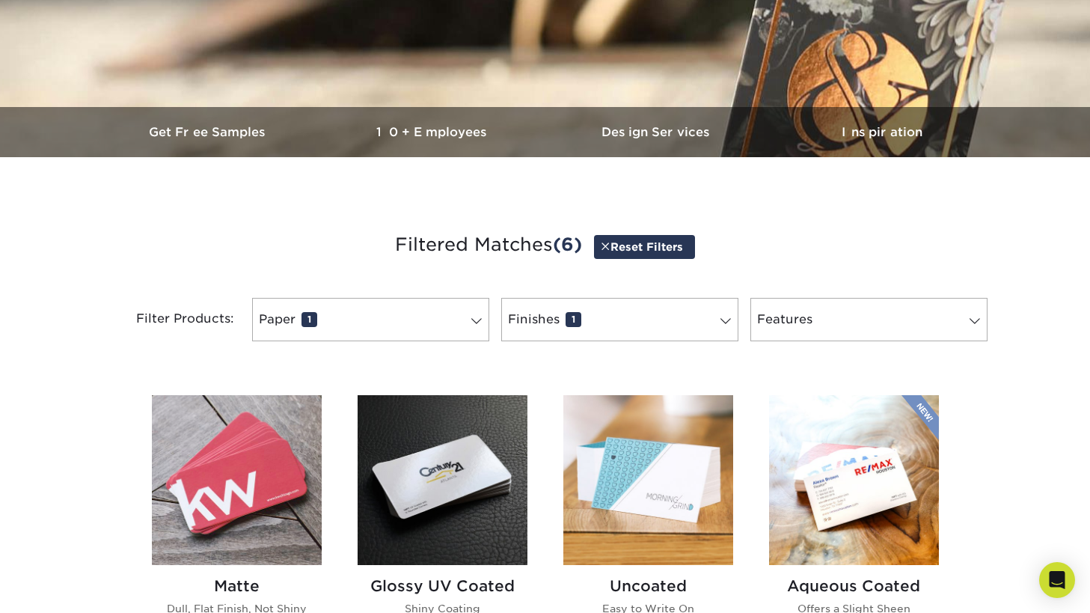
scroll to position [362, 0]
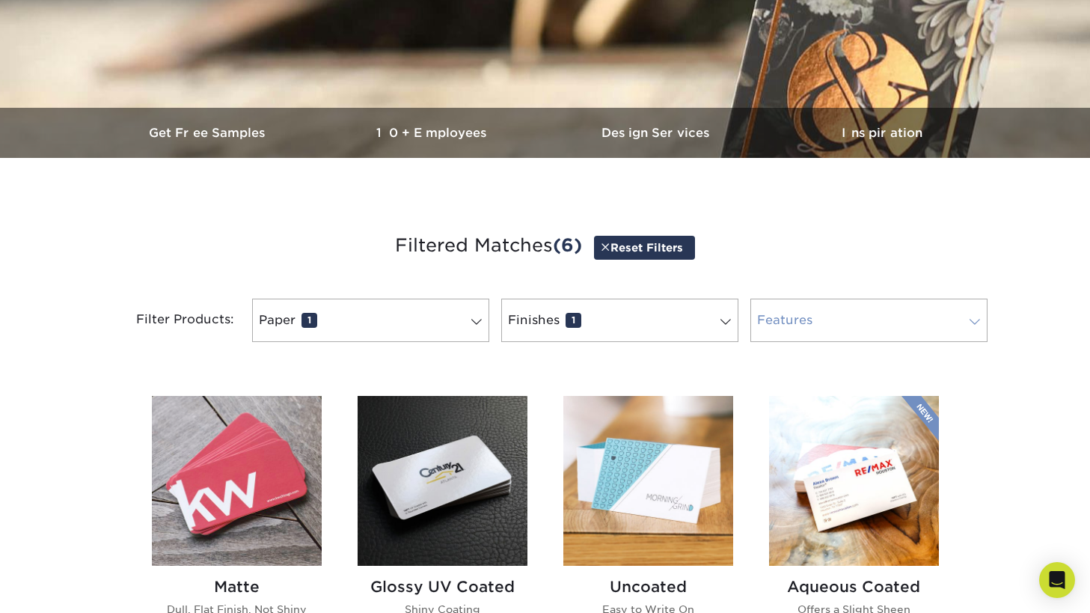
click at [833, 319] on link "Features 0" at bounding box center [868, 320] width 237 height 43
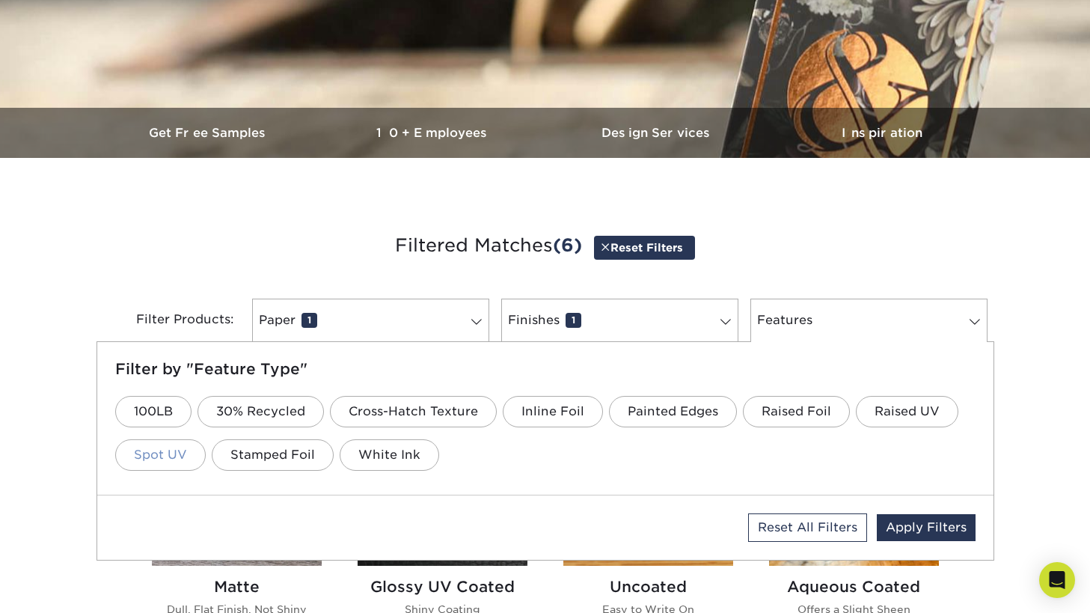
click at [167, 456] on link "Spot UV" at bounding box center [160, 454] width 91 height 31
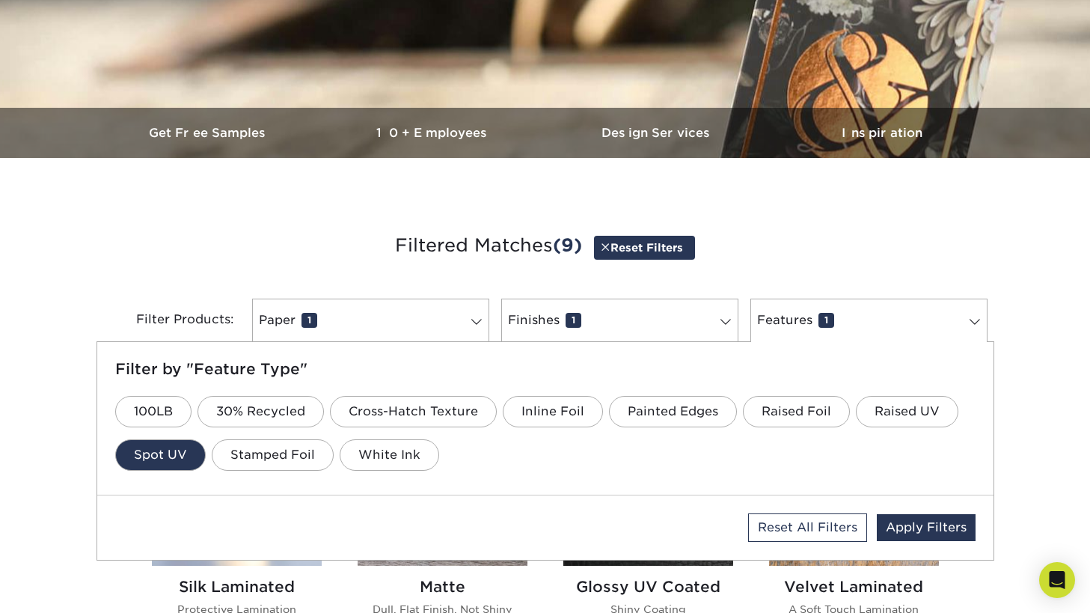
drag, startPoint x: 899, startPoint y: 521, endPoint x: 892, endPoint y: 519, distance: 7.6
click at [899, 521] on link "Apply Filters" at bounding box center [926, 527] width 99 height 27
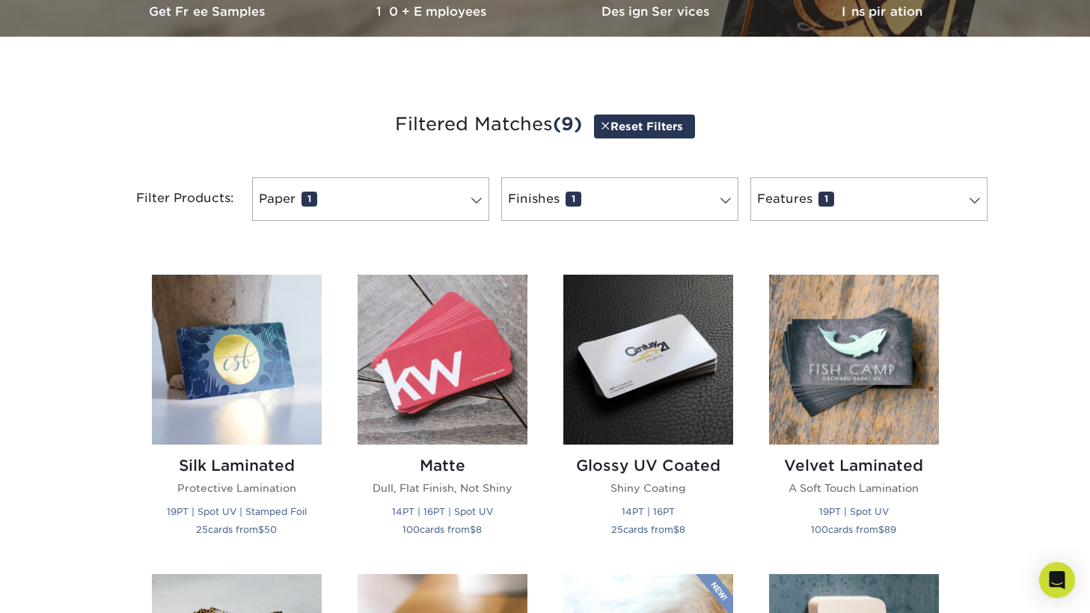
scroll to position [474, 0]
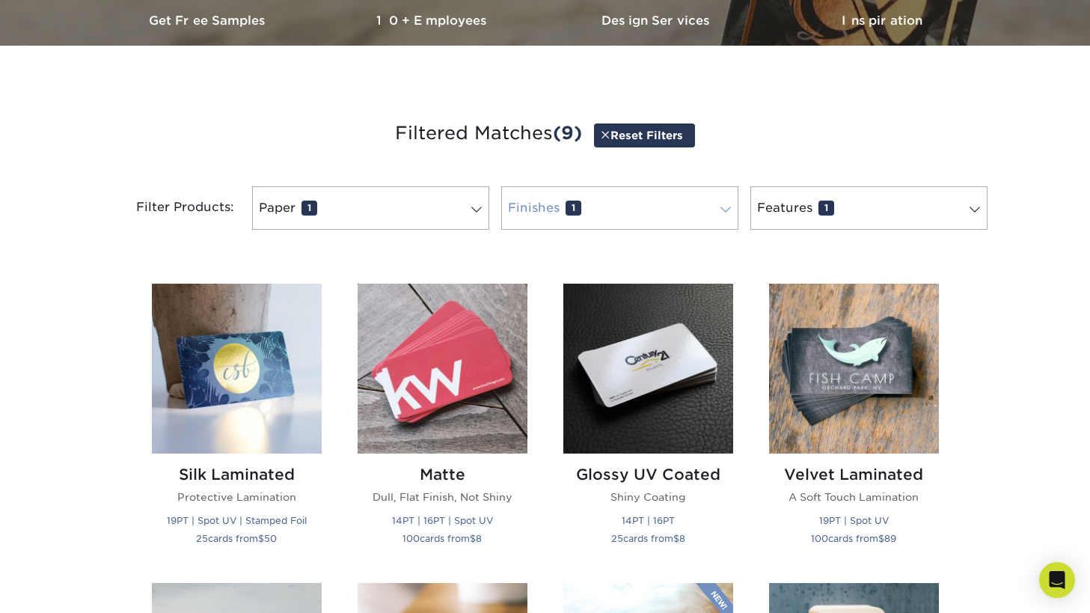
click at [720, 212] on span at bounding box center [725, 210] width 21 height 12
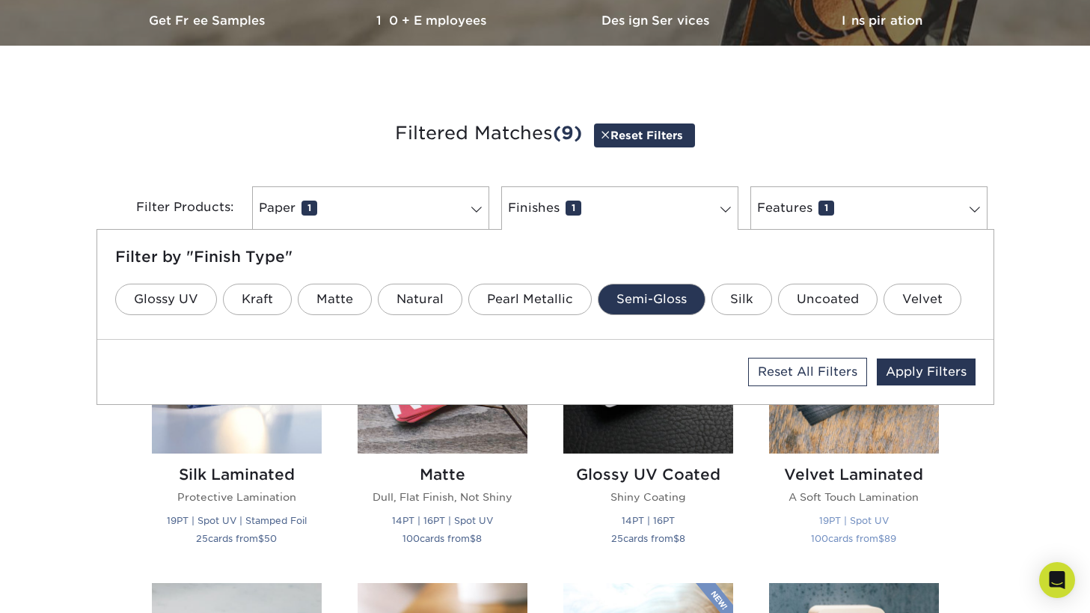
drag, startPoint x: 777, startPoint y: 366, endPoint x: 769, endPoint y: 364, distance: 8.5
click at [777, 365] on link "Reset All Filters" at bounding box center [807, 372] width 119 height 28
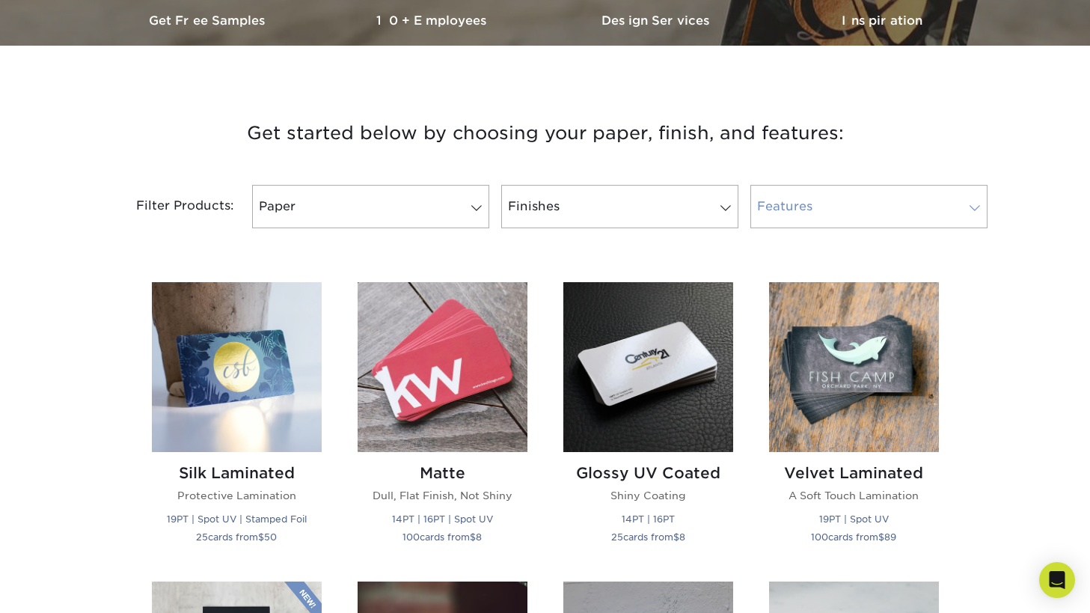
click at [860, 209] on link "Features 0" at bounding box center [868, 206] width 237 height 43
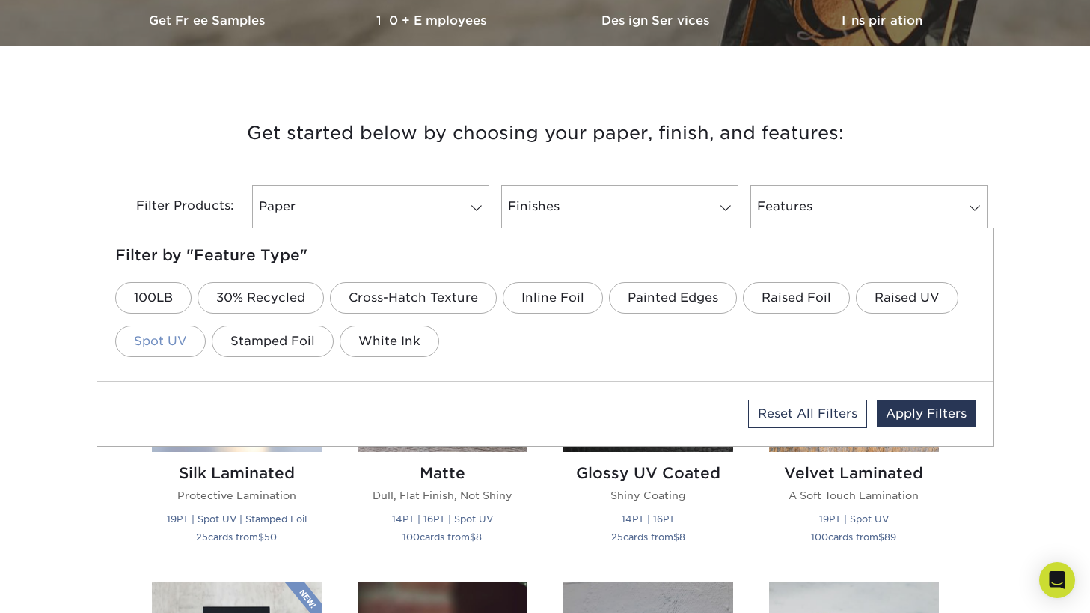
click at [147, 345] on link "Spot UV" at bounding box center [160, 340] width 91 height 31
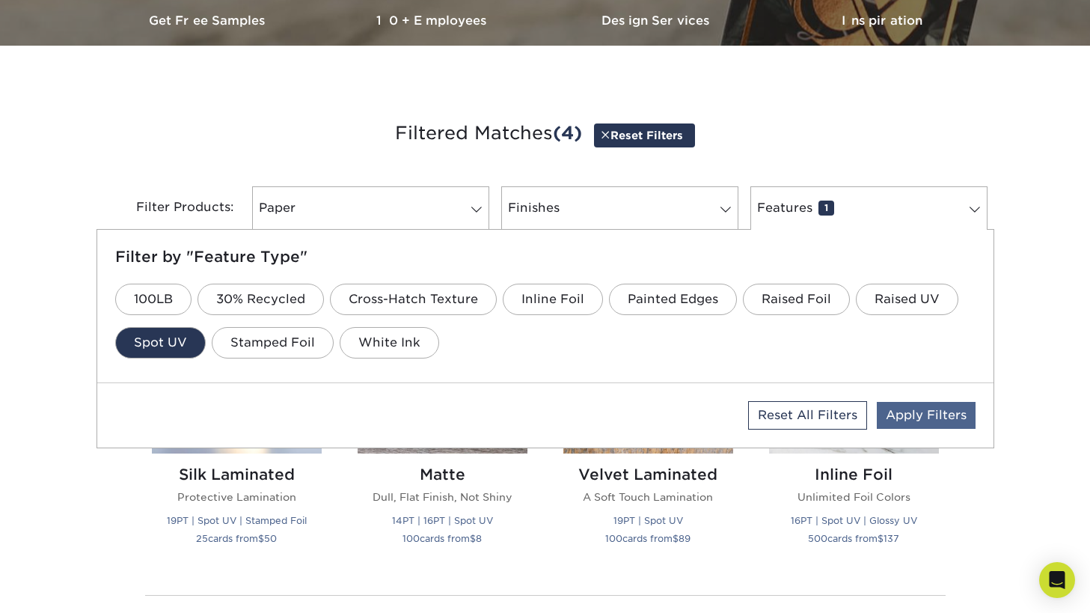
click at [937, 411] on link "Apply Filters" at bounding box center [926, 415] width 99 height 27
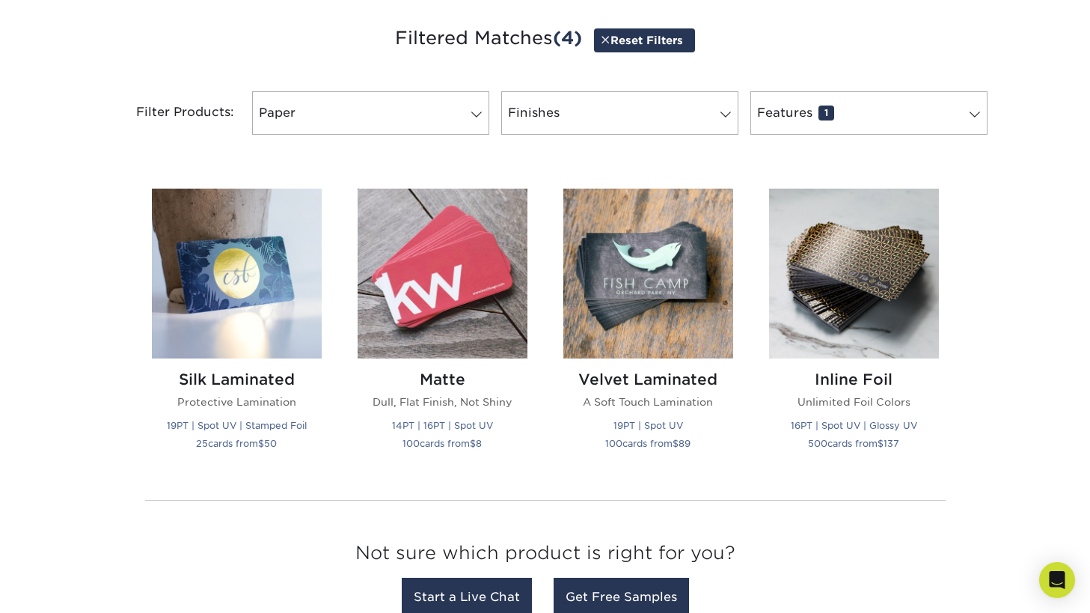
scroll to position [550, 0]
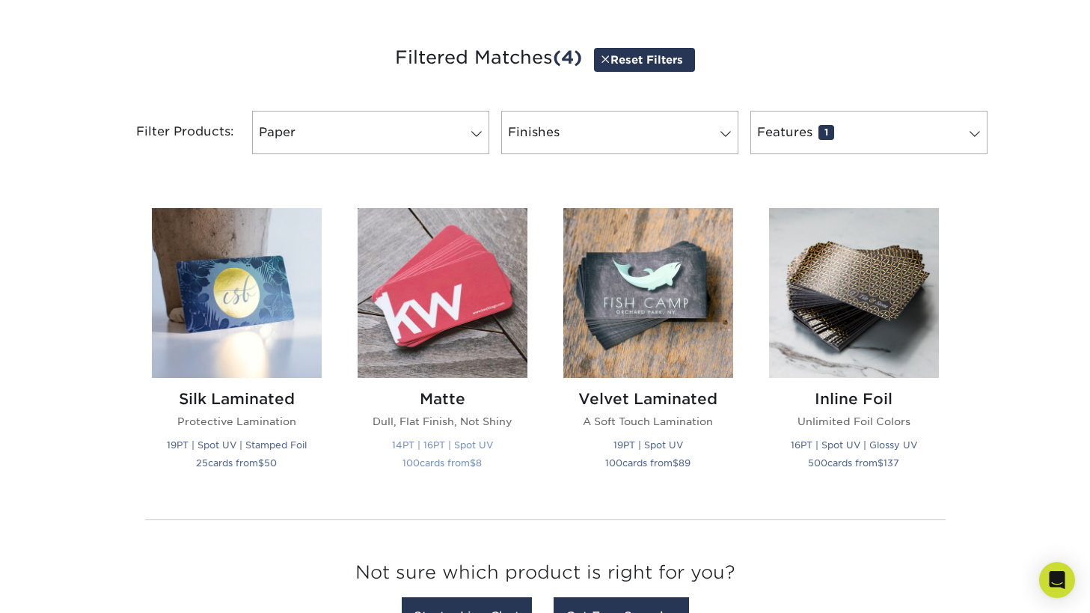
click at [490, 293] on img at bounding box center [443, 293] width 170 height 170
click at [239, 281] on img at bounding box center [237, 293] width 170 height 170
click at [264, 312] on img at bounding box center [237, 293] width 170 height 170
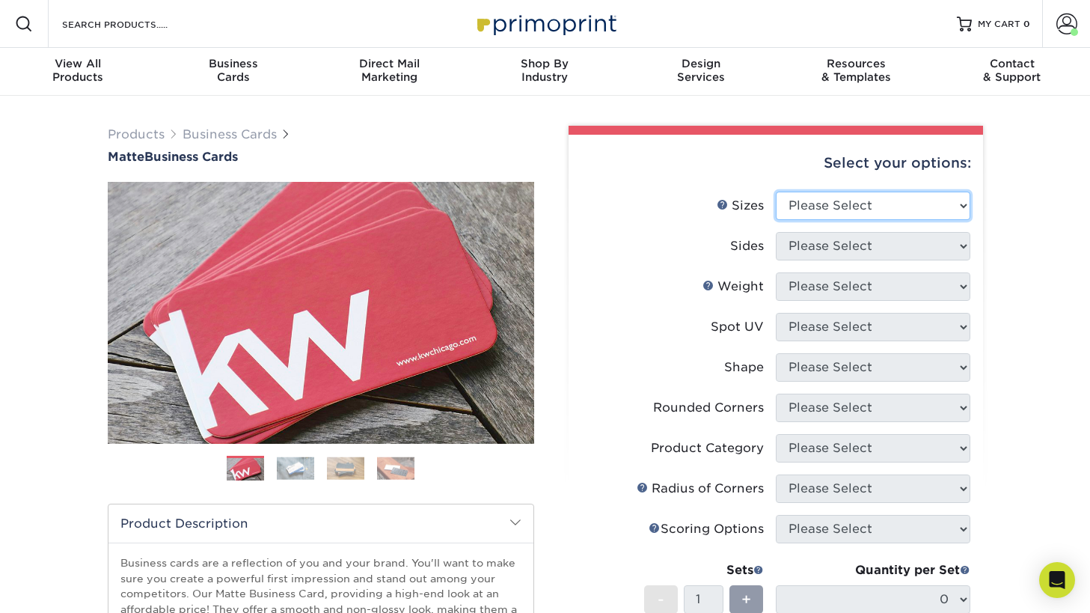
select select "2.00x3.50"
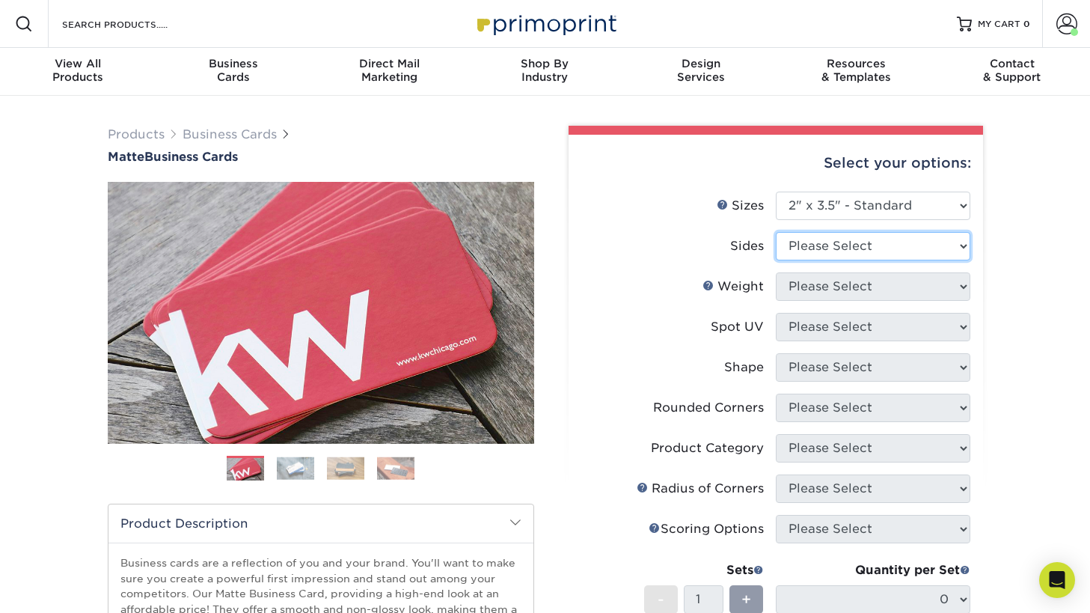
select select "13abbda7-1d64-4f25-8bb2-c179b224825d"
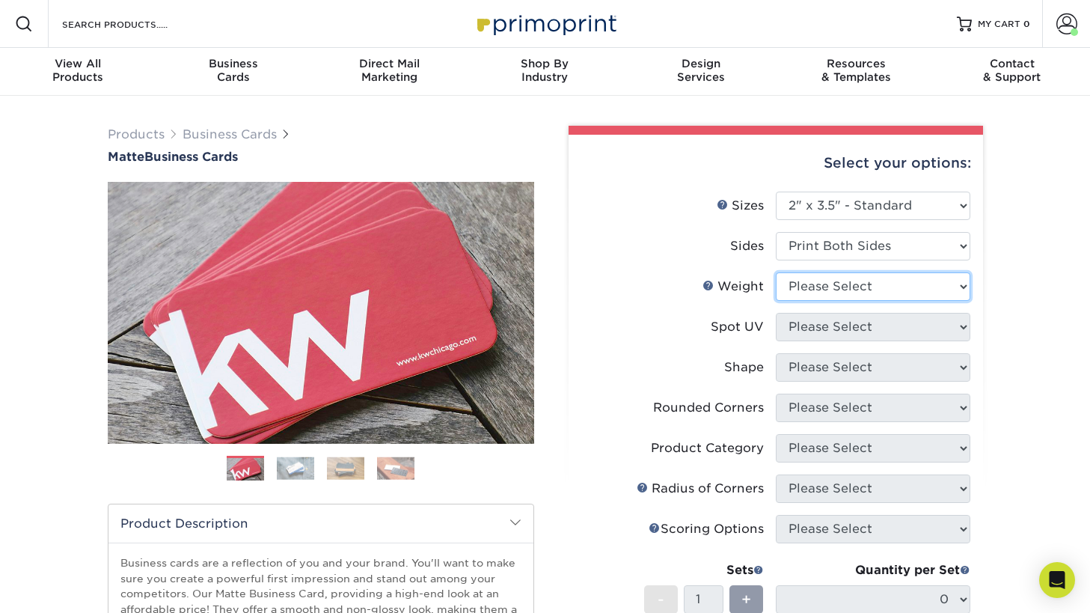
select select "14PT"
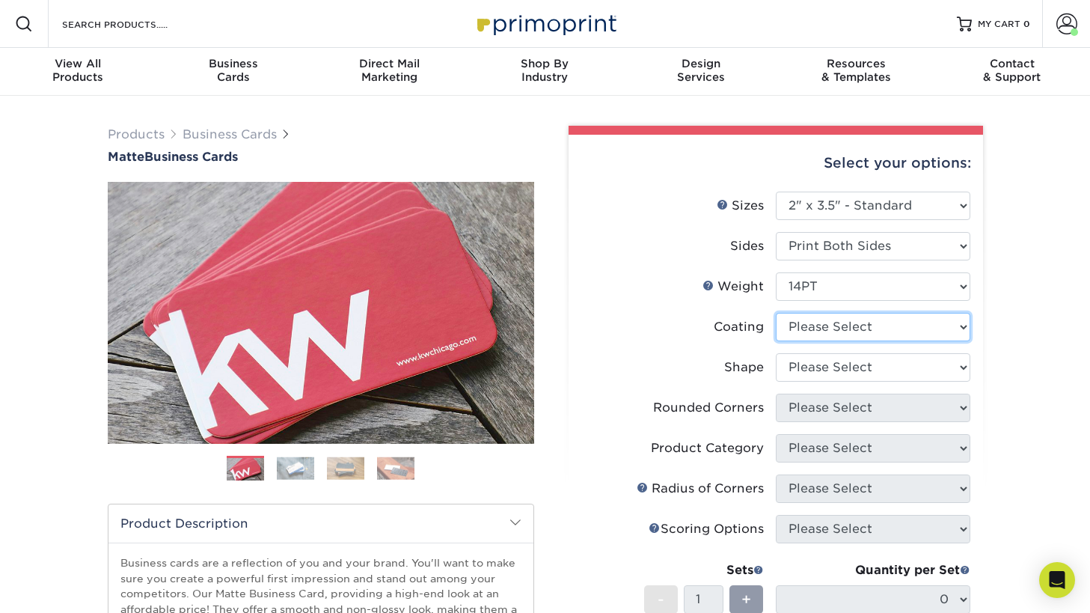
select select "121bb7b5-3b4d-429f-bd8d-bbf80e953313"
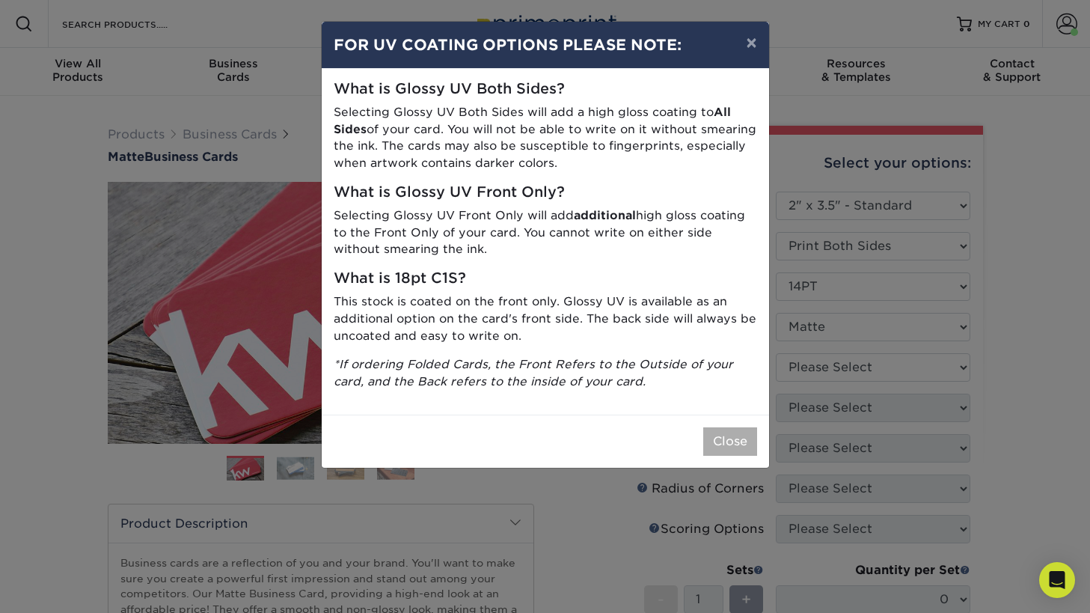
click at [727, 431] on button "Close" at bounding box center [730, 441] width 54 height 28
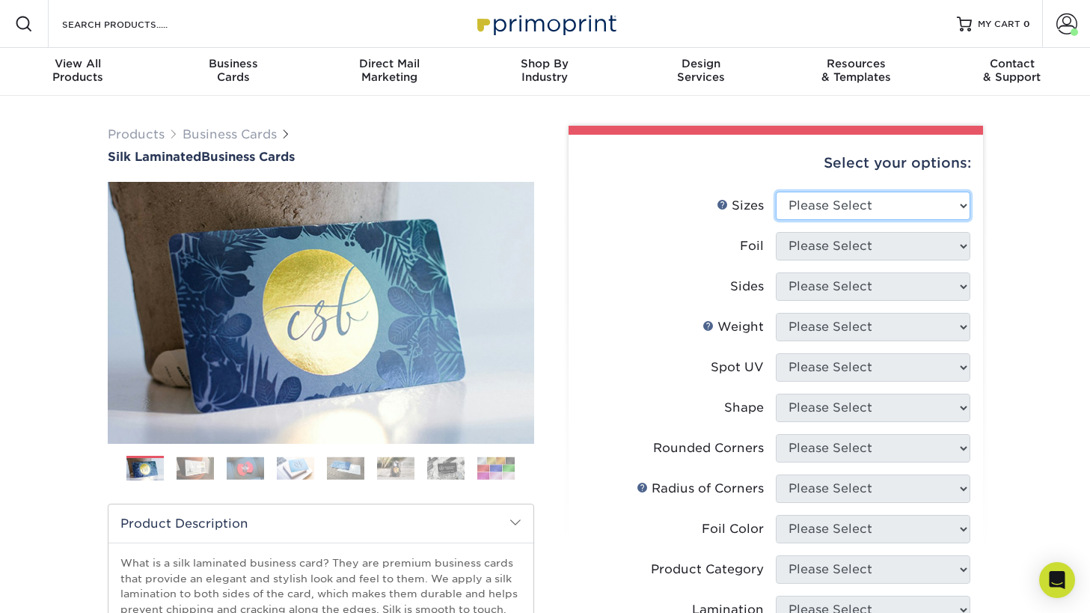
select select "2.00x3.50"
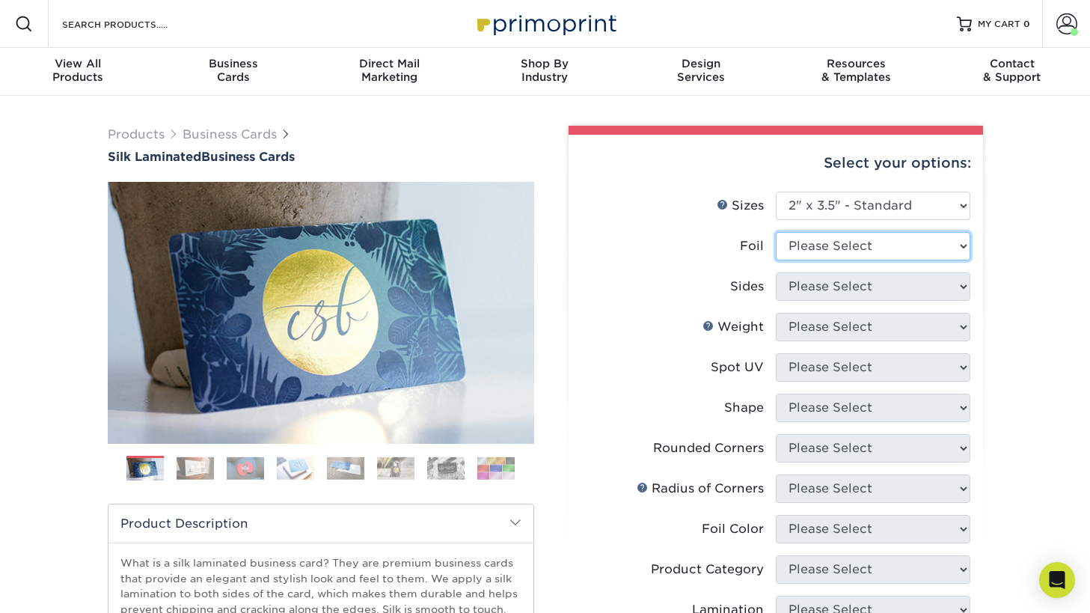
select select "0"
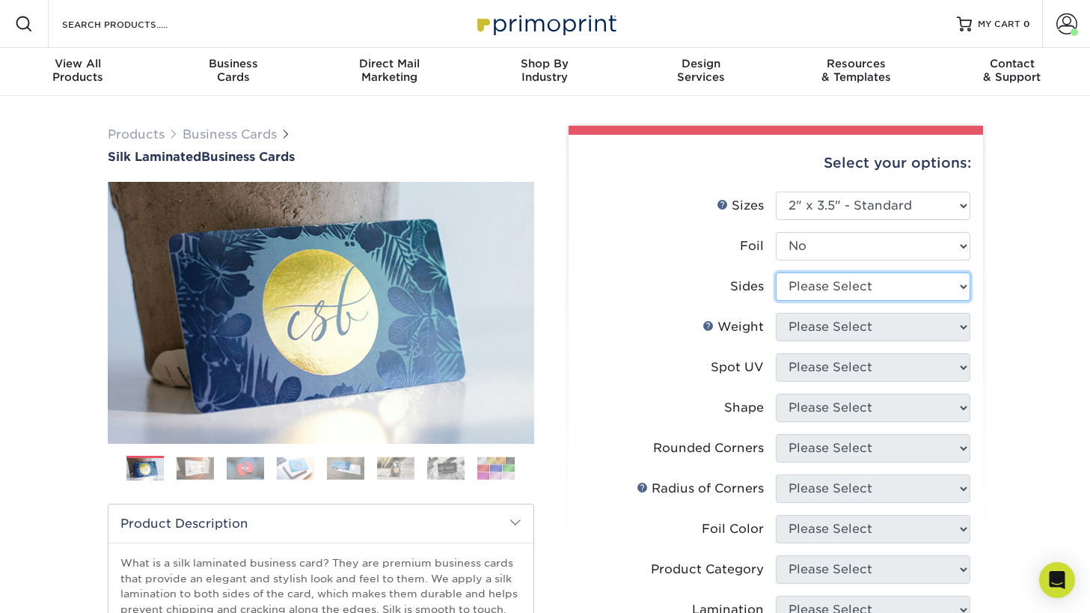
select select "13abbda7-1d64-4f25-8bb2-c179b224825d"
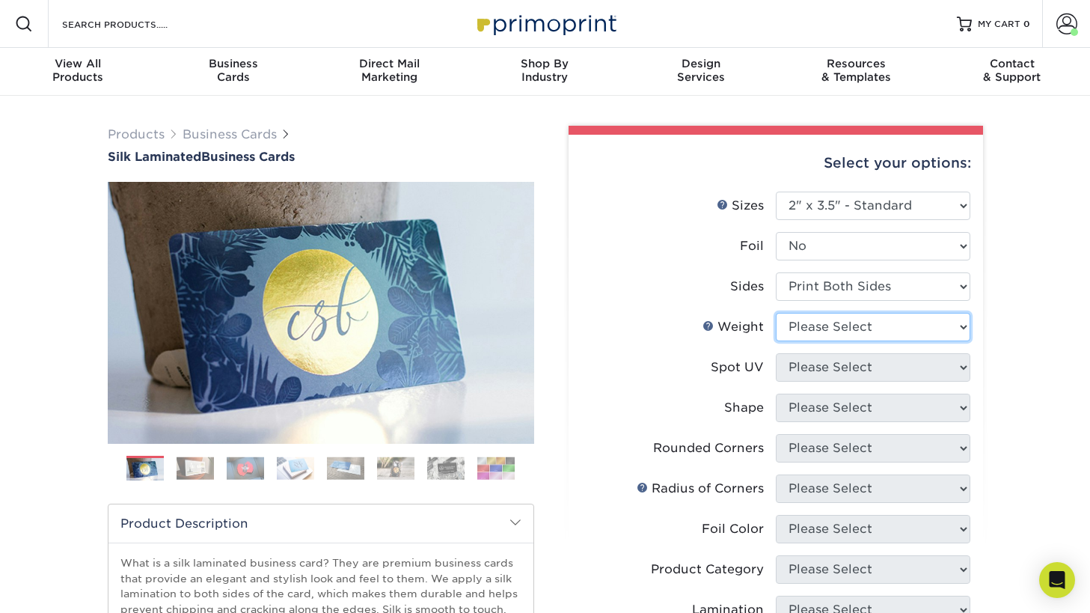
select select "16PT"
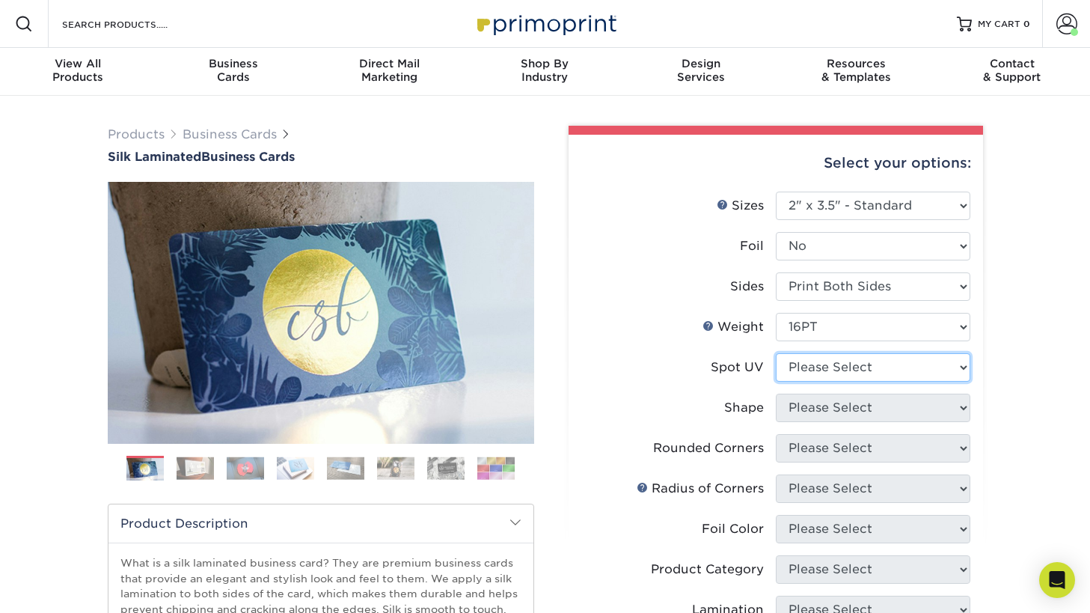
select select "1"
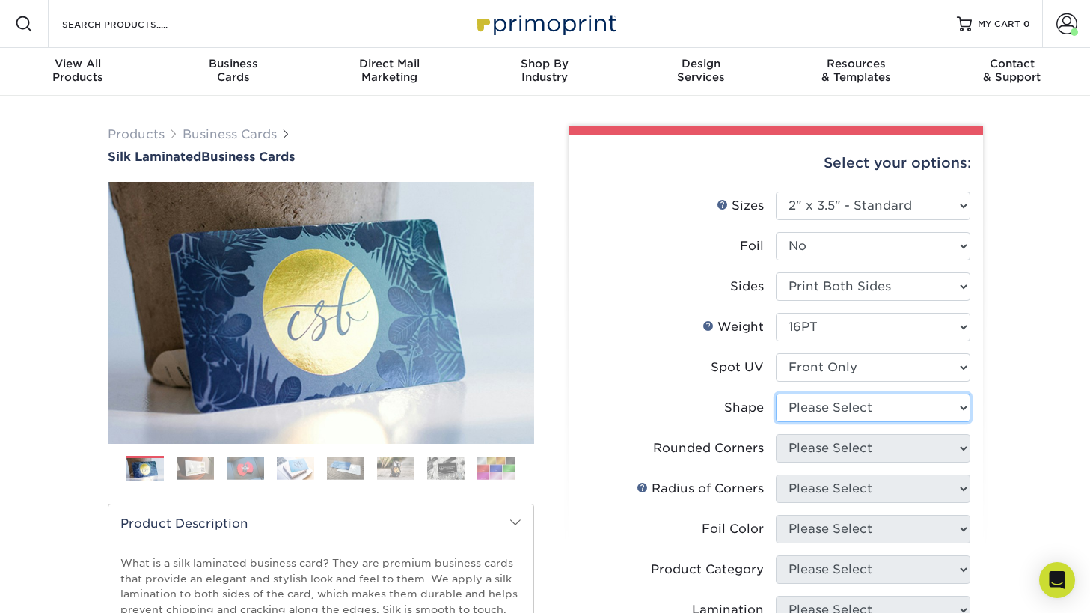
select select "standard"
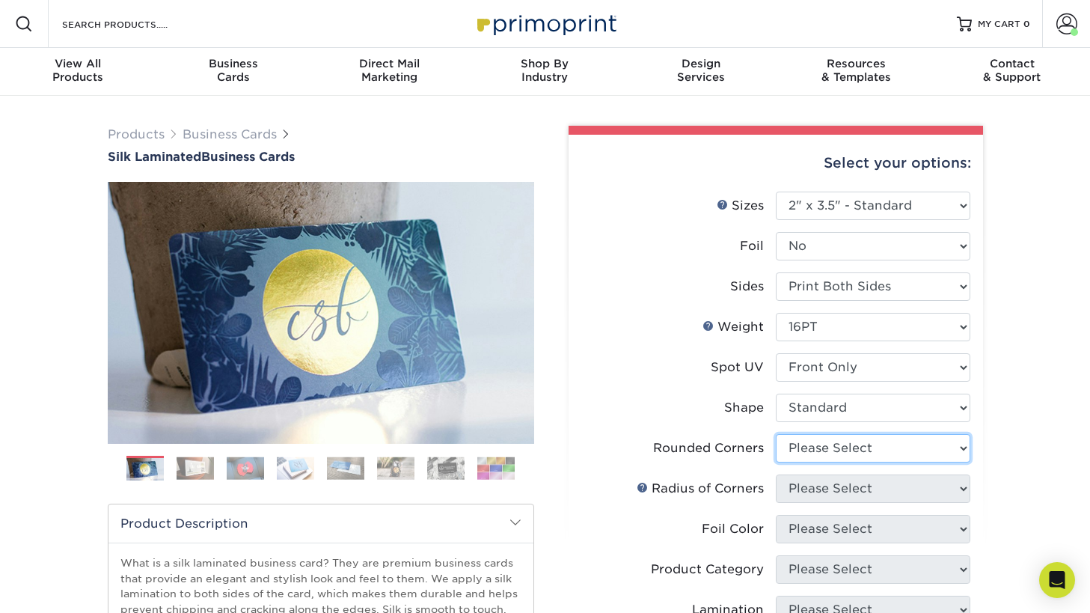
select select "7672df9e-0e0a-464d-8e1f-920c575e4da3"
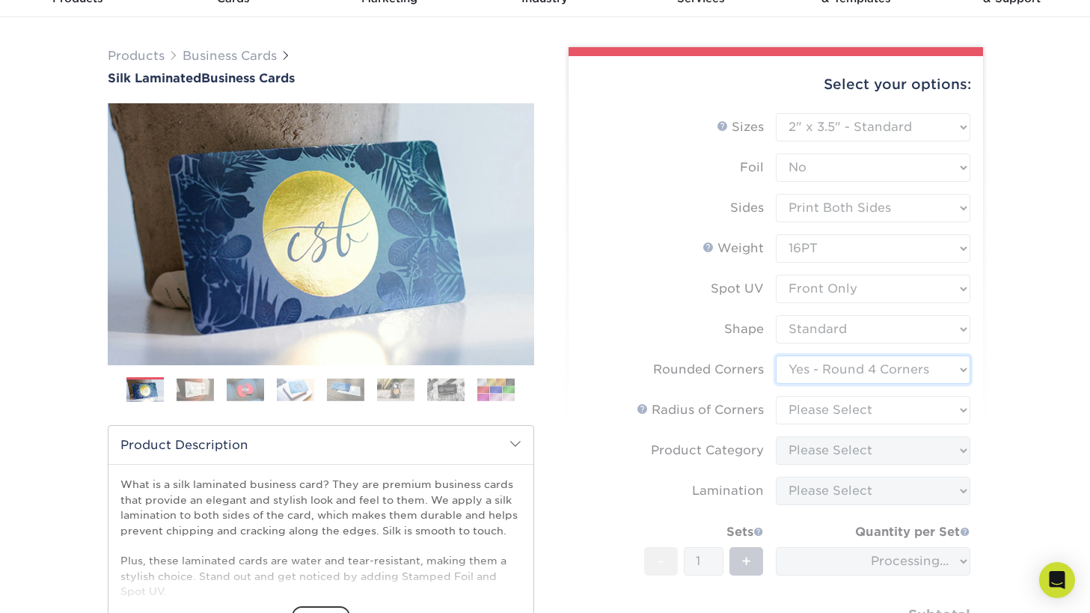
scroll to position [81, 0]
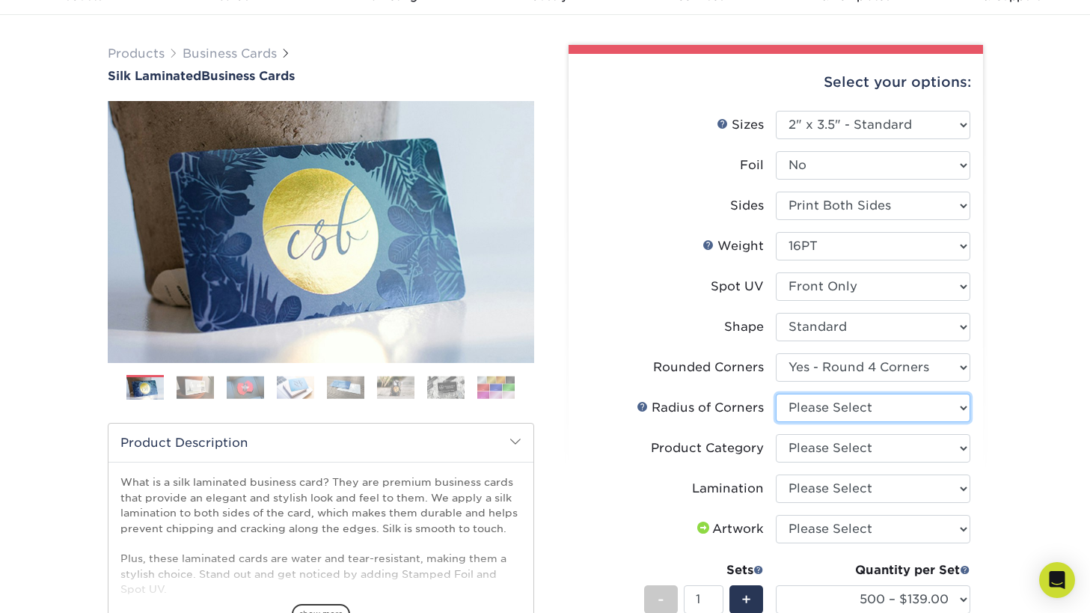
select select "589680c7-ee9a-431b-9d12-d7aeb1386a97"
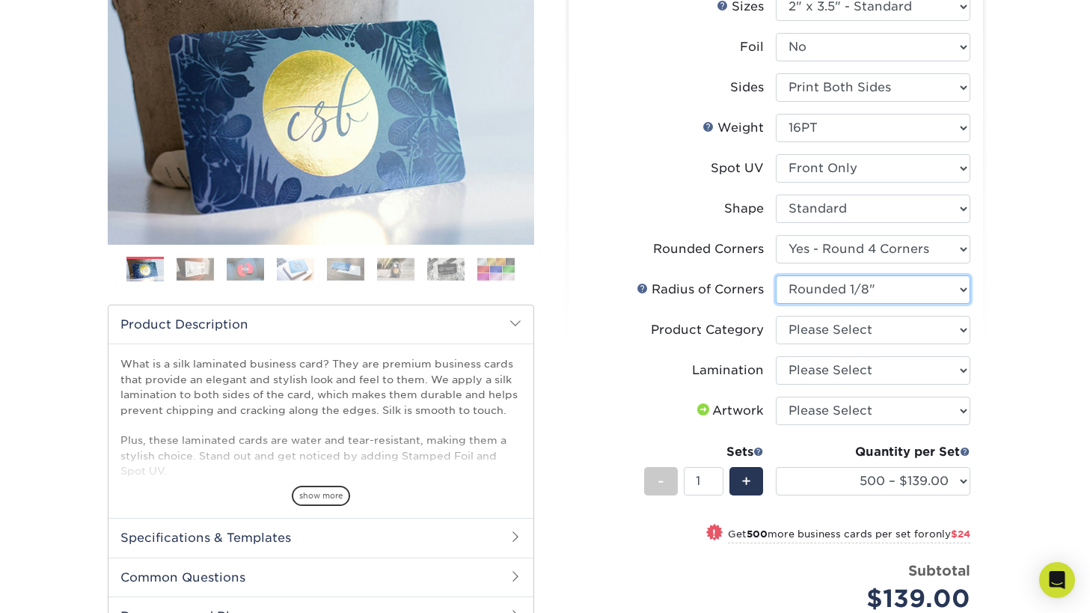
scroll to position [201, 0]
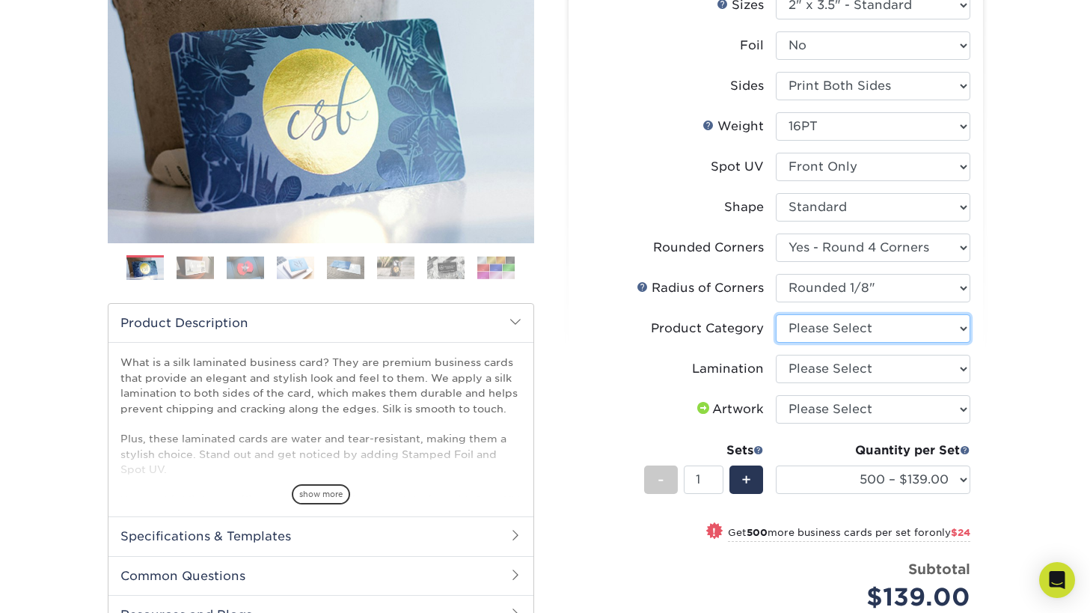
select select "3b5148f1-0588-4f88-a218-97bcfdce65c1"
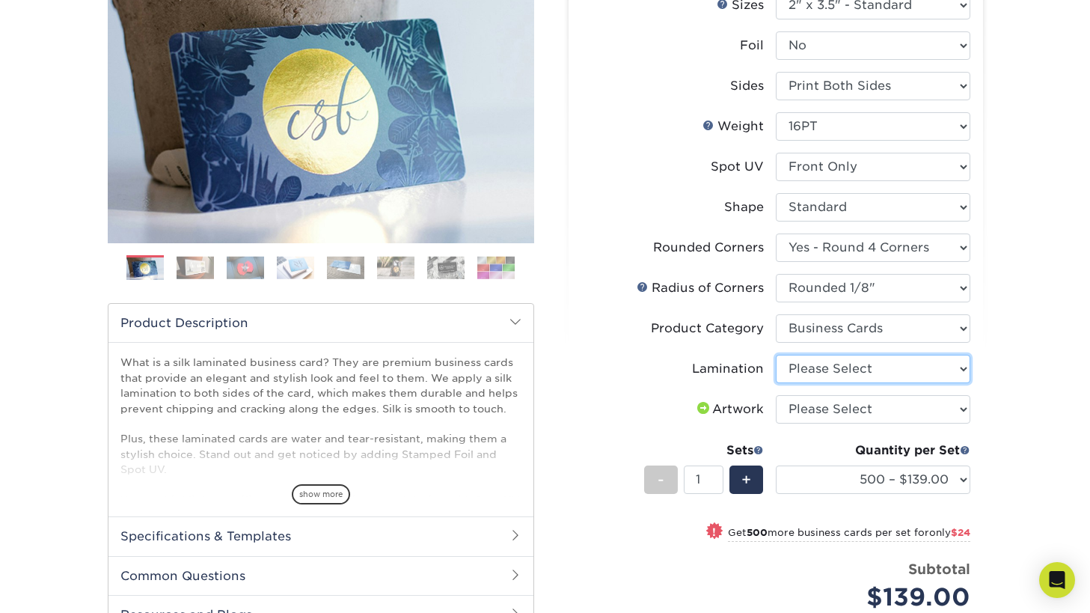
select select "ccacb42f-45f7-42d3-bbd3-7c8421cf37f0"
select select "upload"
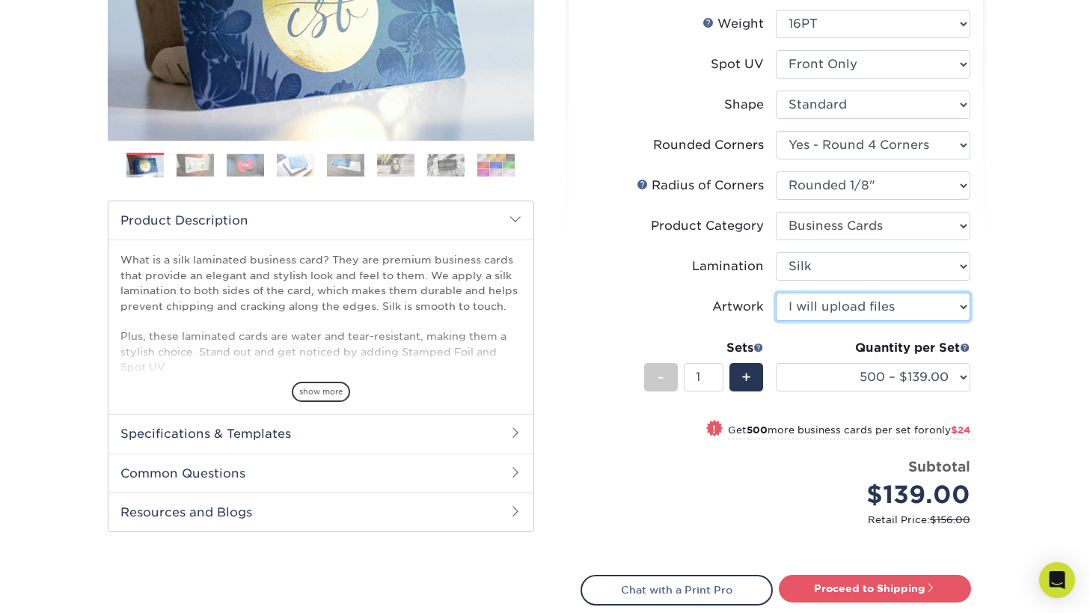
scroll to position [303, 0]
click at [718, 374] on input "2" at bounding box center [704, 377] width 40 height 28
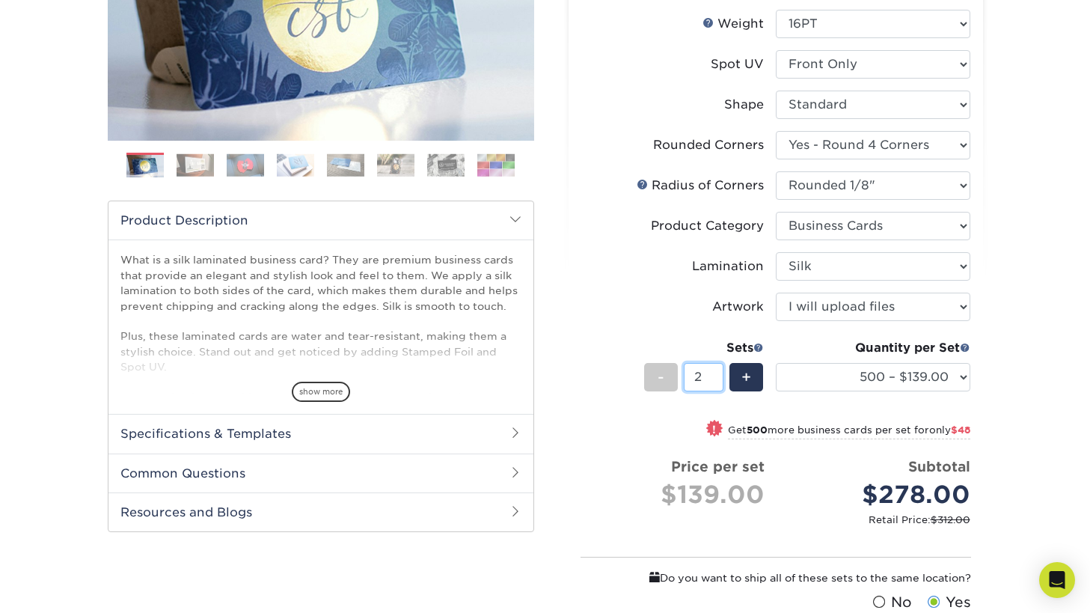
type input "1"
click at [717, 380] on input "1" at bounding box center [704, 377] width 40 height 28
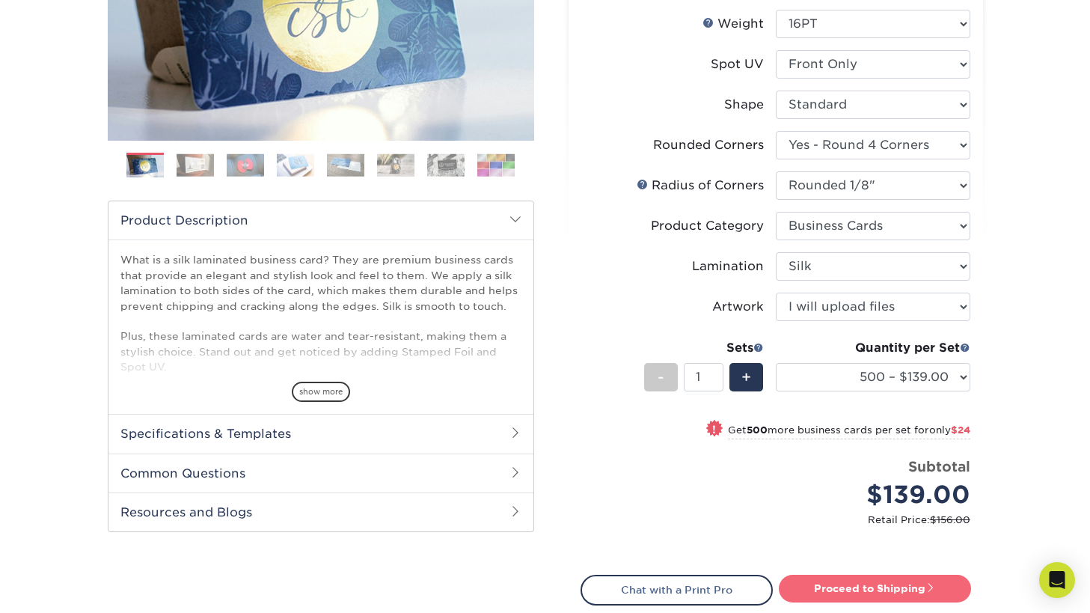
click at [826, 587] on link "Proceed to Shipping" at bounding box center [875, 588] width 192 height 27
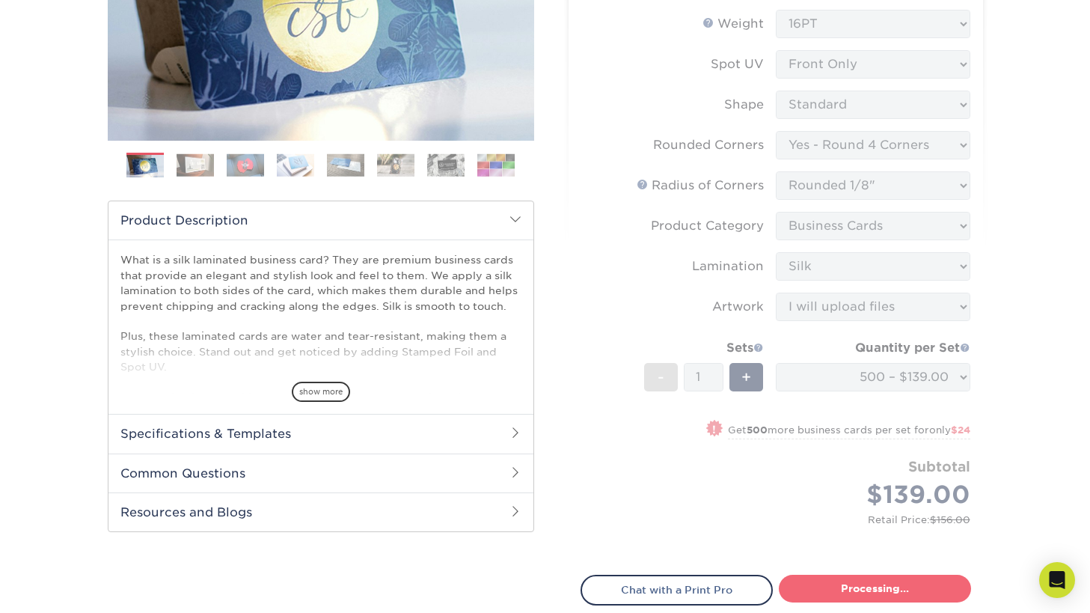
type input "Set 1"
select select "d8b5be97-d5ba-4159-99f0-66b8deeb186a"
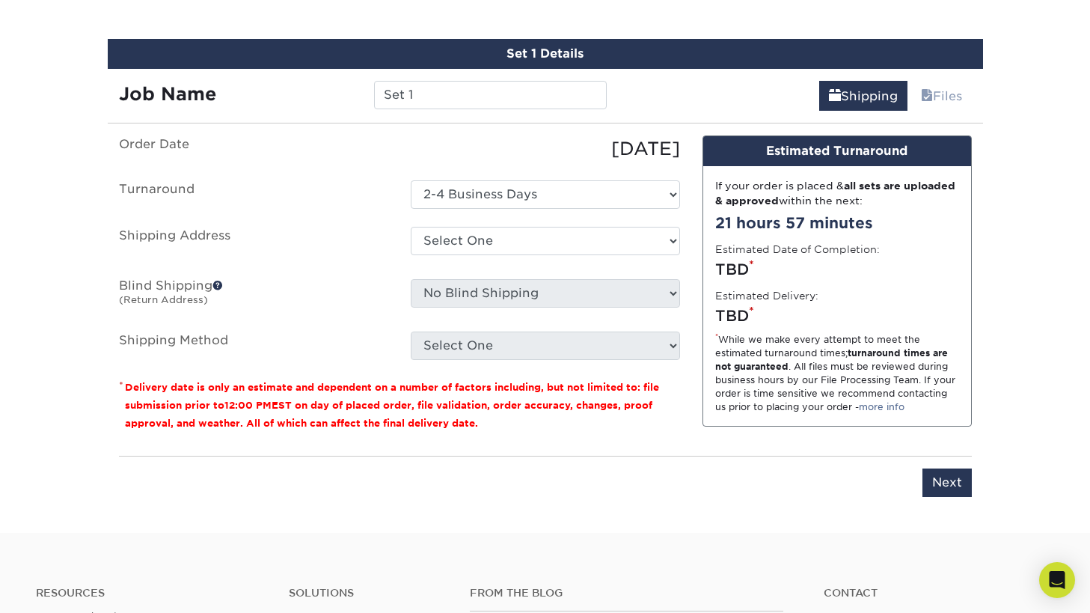
scroll to position [917, 0]
select select "283845"
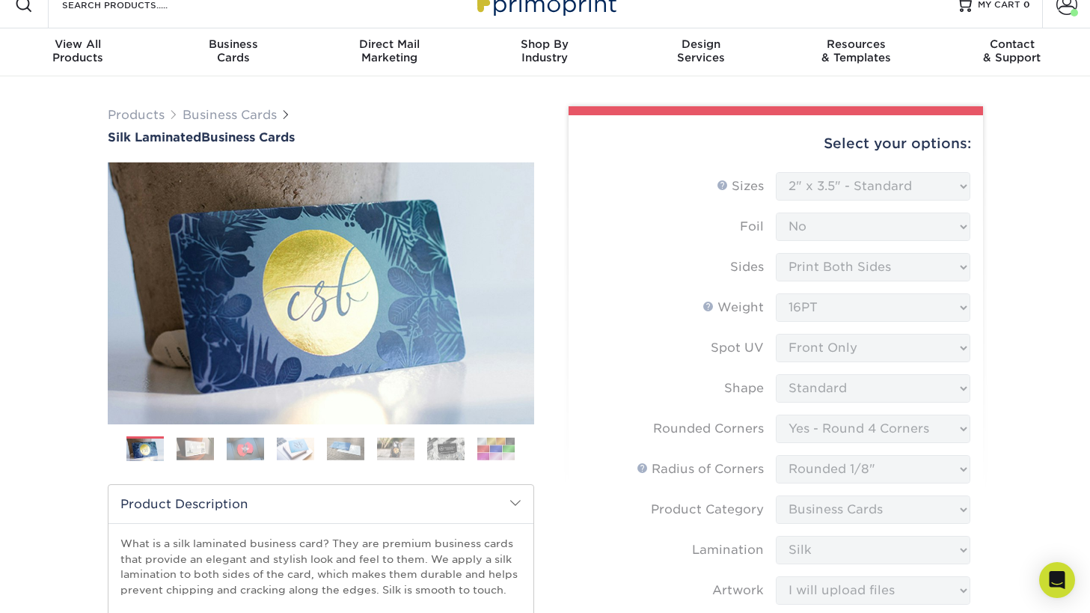
scroll to position [4, 0]
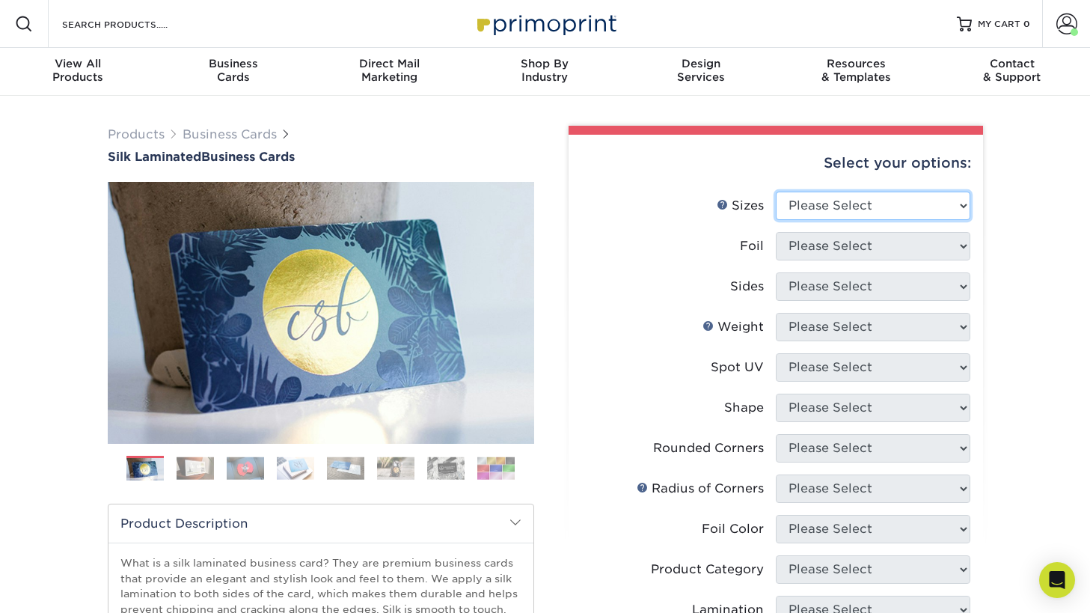
select select "2.00x3.50"
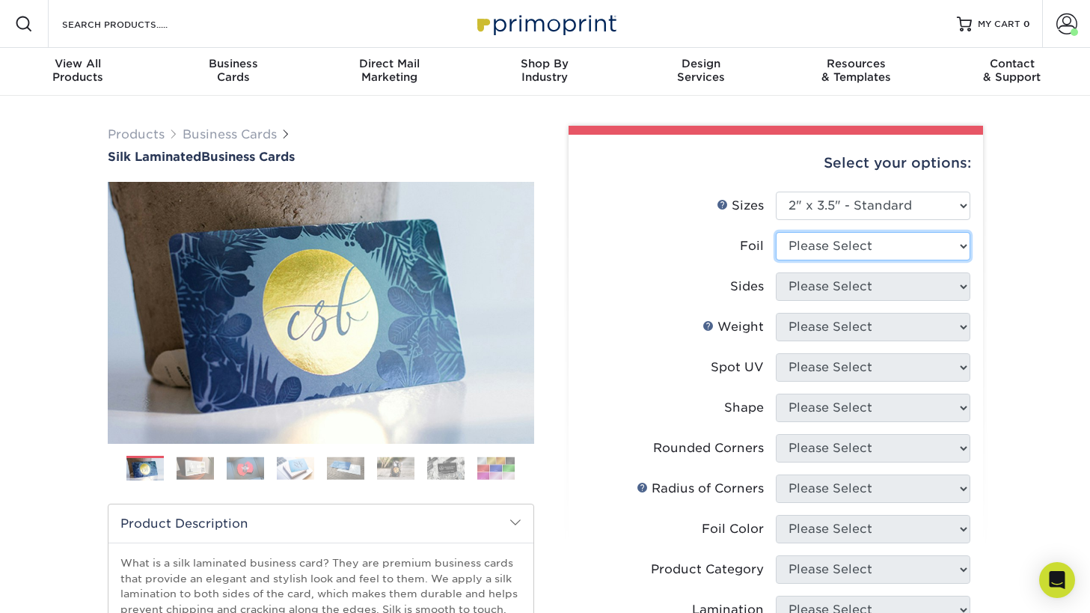
select select "0"
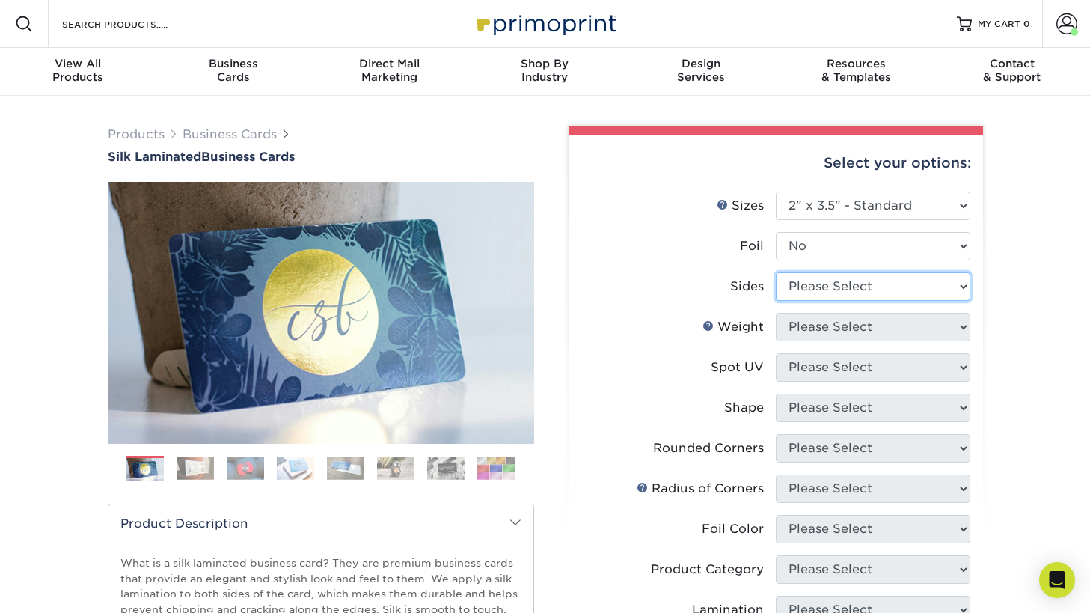
select select "13abbda7-1d64-4f25-8bb2-c179b224825d"
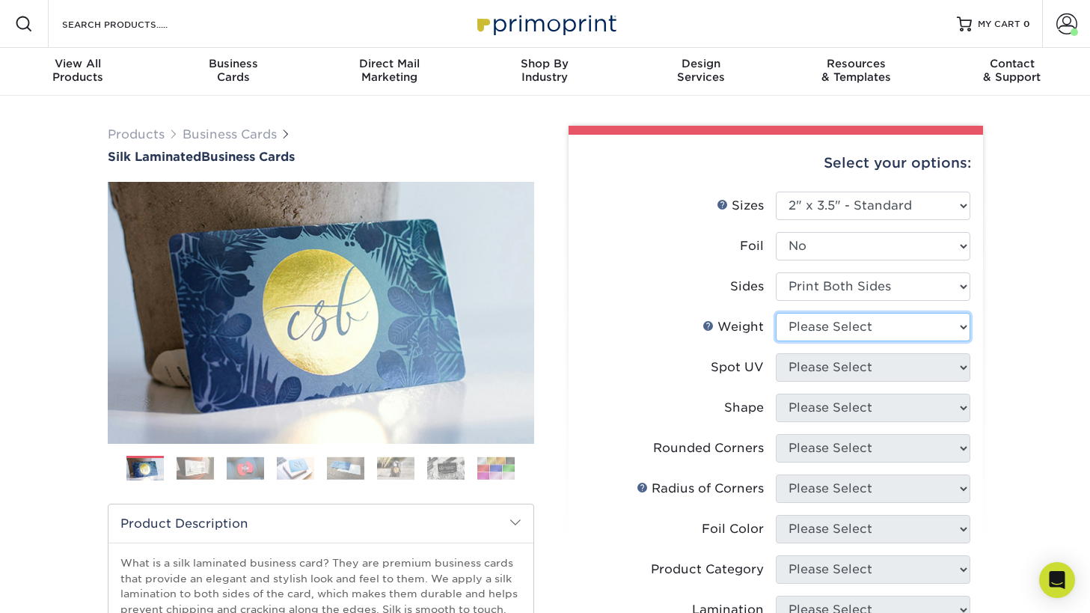
select select "16PT"
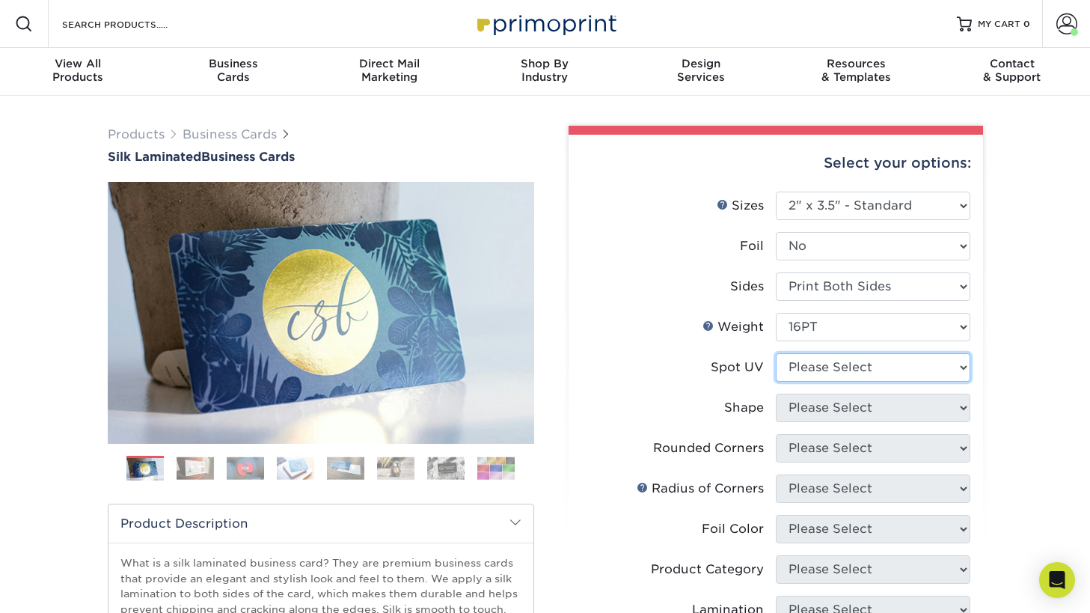
select select "3"
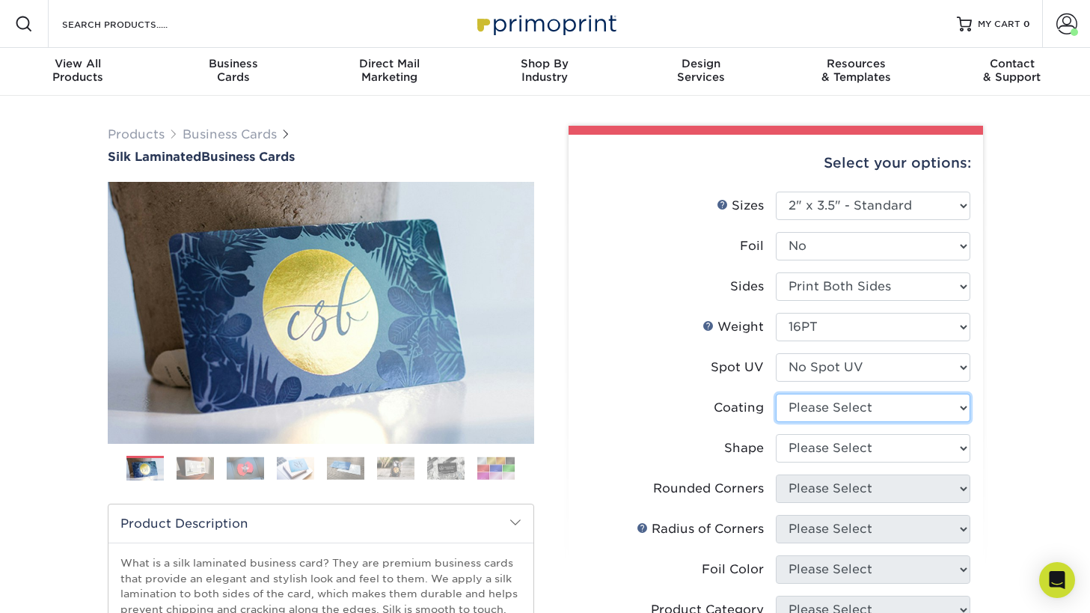
select select "3e7618de-abca-4bda-9f97-8b9129e913d8"
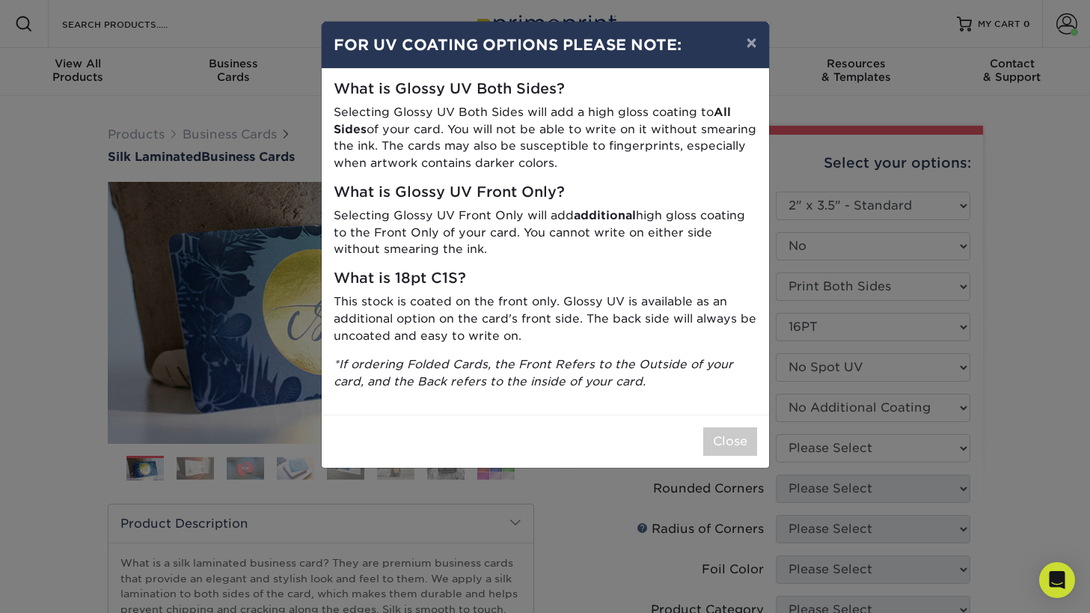
click at [851, 440] on div "× FOR UV COATING OPTIONS PLEASE NOTE: What is Glossy UV Both Sides? Selecting G…" at bounding box center [545, 306] width 1090 height 613
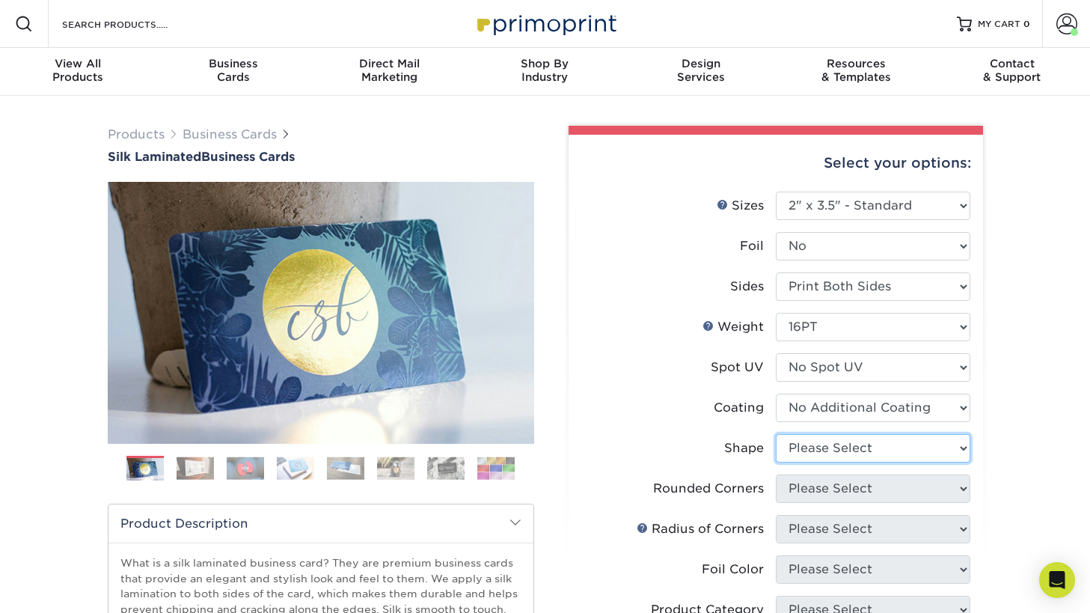
select select "standard"
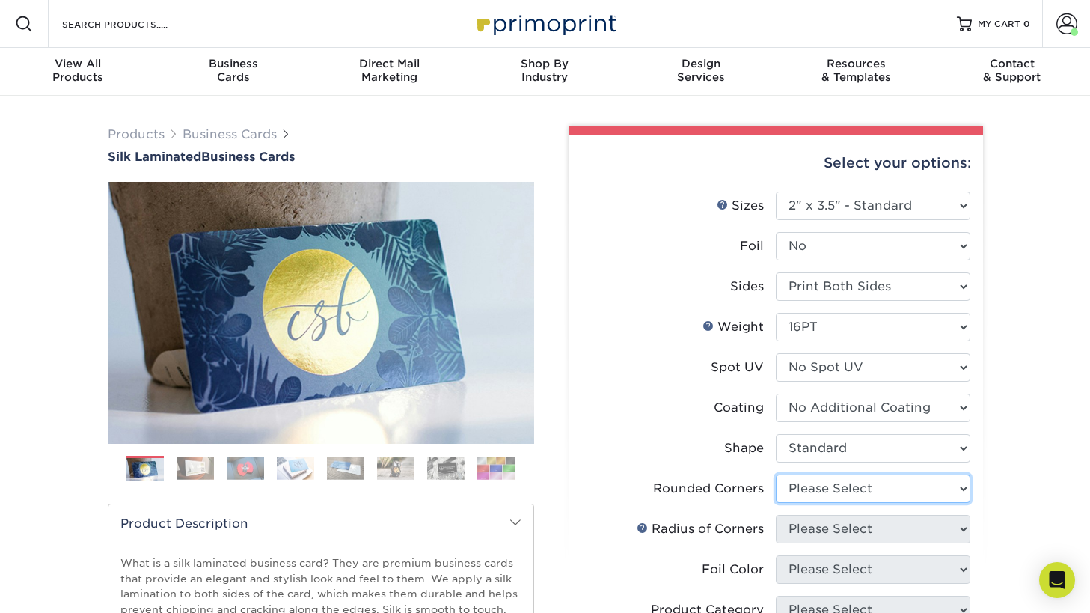
select select "0"
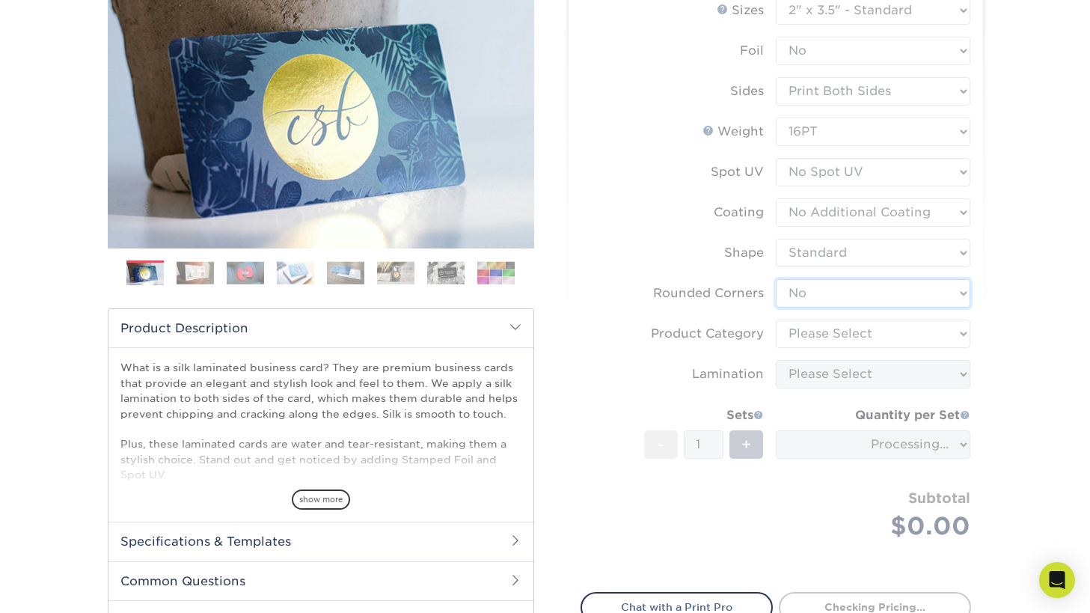
scroll to position [194, 0]
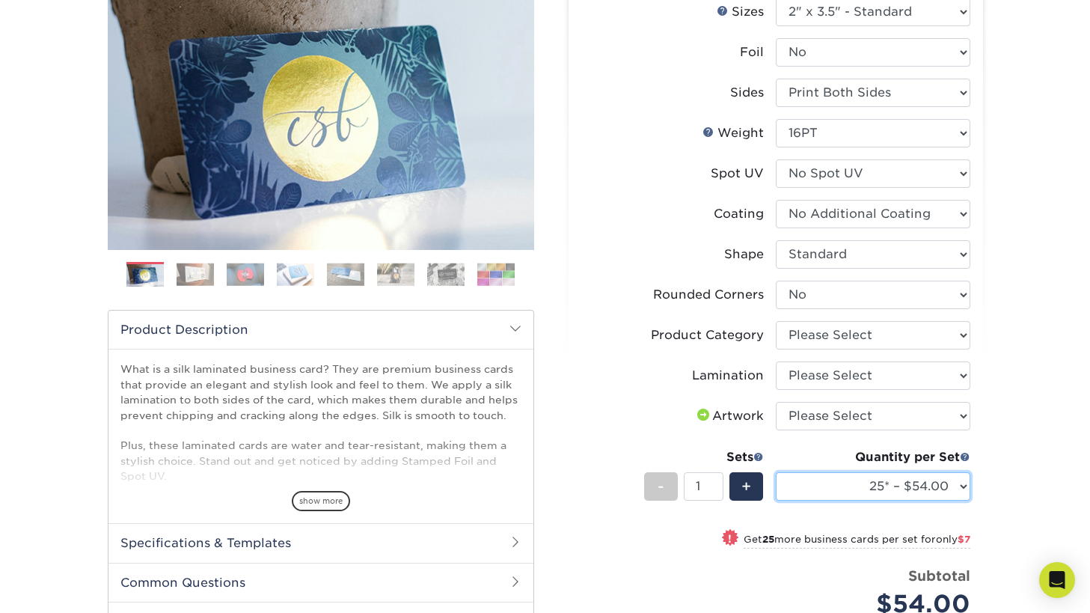
select select "500 – $86.00"
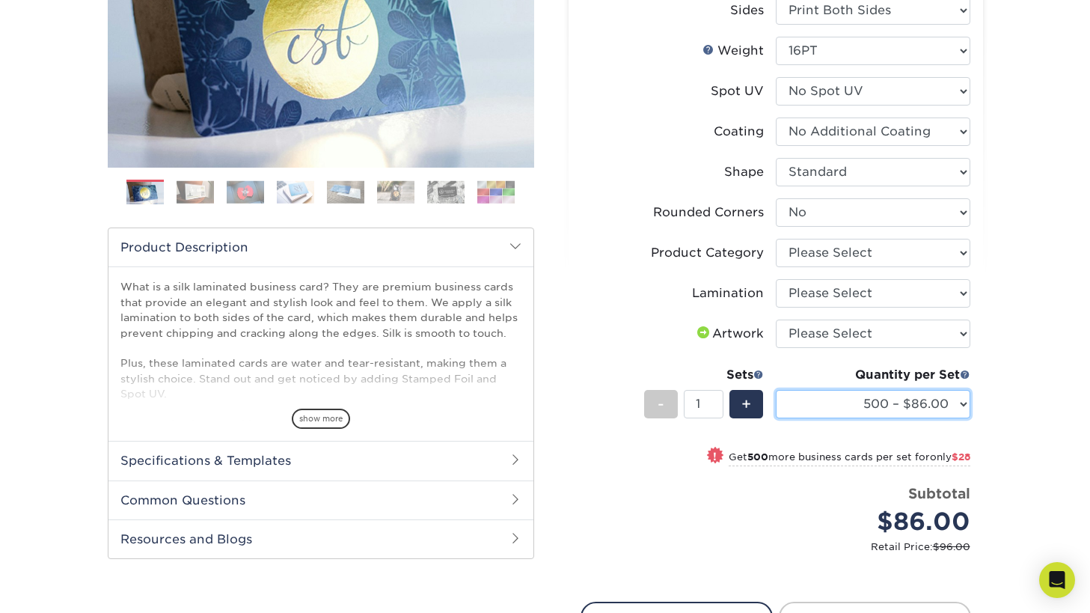
scroll to position [276, 0]
select select "ccacb42f-45f7-42d3-bbd3-7c8421cf37f0"
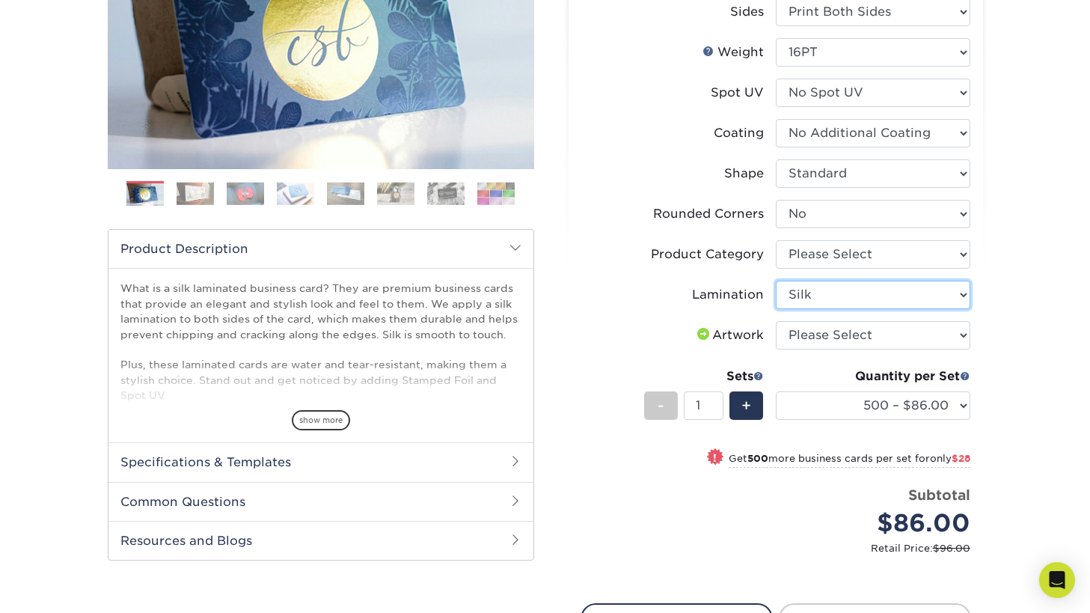
scroll to position [275, 0]
